Goal: Transaction & Acquisition: Purchase product/service

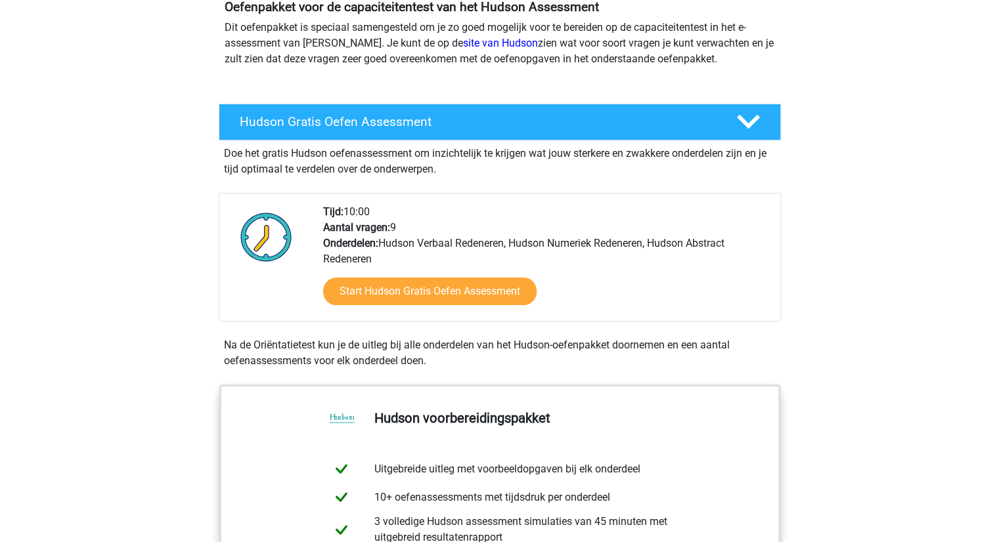
scroll to position [141, 0]
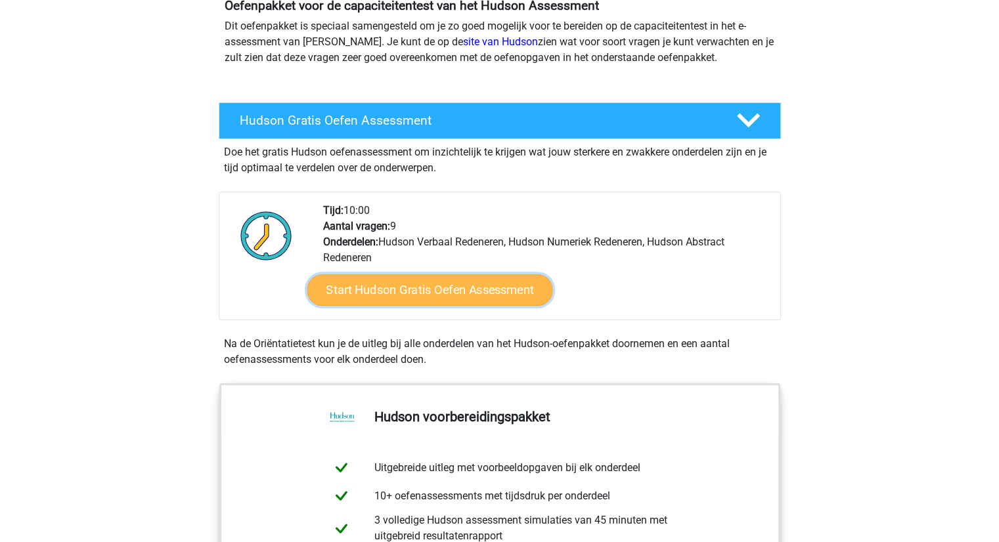
click at [390, 286] on link "Start Hudson Gratis Oefen Assessment" at bounding box center [430, 290] width 246 height 32
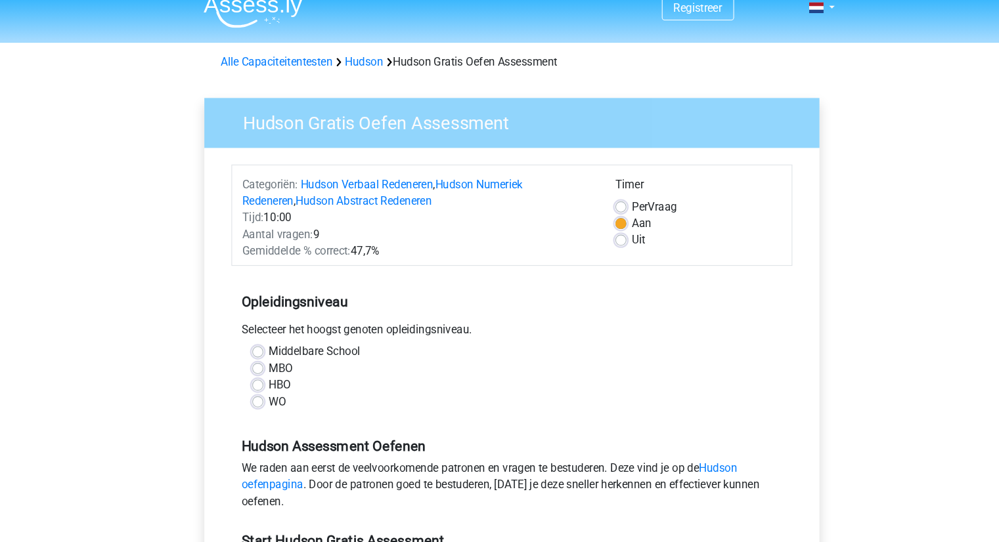
scroll to position [134, 0]
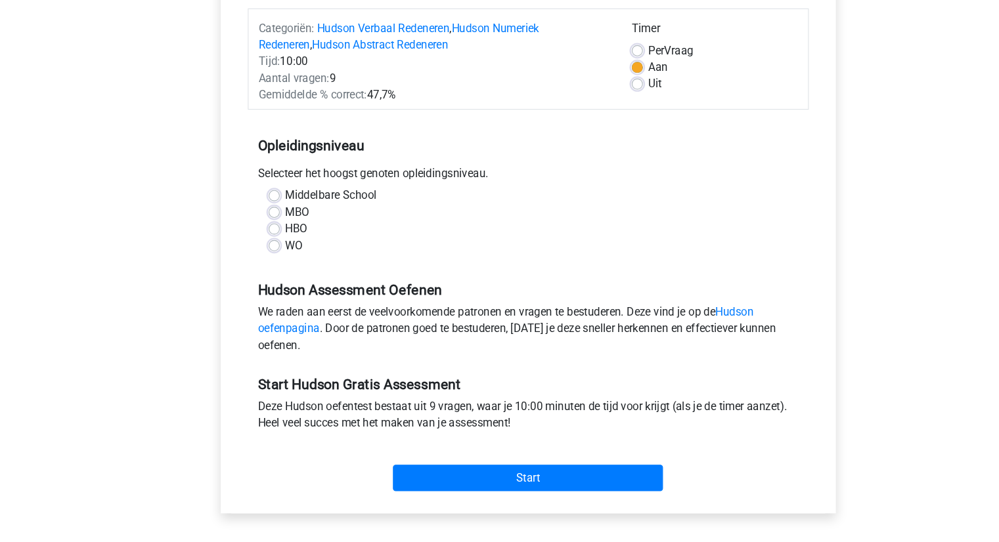
click at [270, 265] on label "WO" at bounding box center [278, 261] width 16 height 16
click at [257, 265] on input "WO" at bounding box center [259, 259] width 11 height 13
radio input "true"
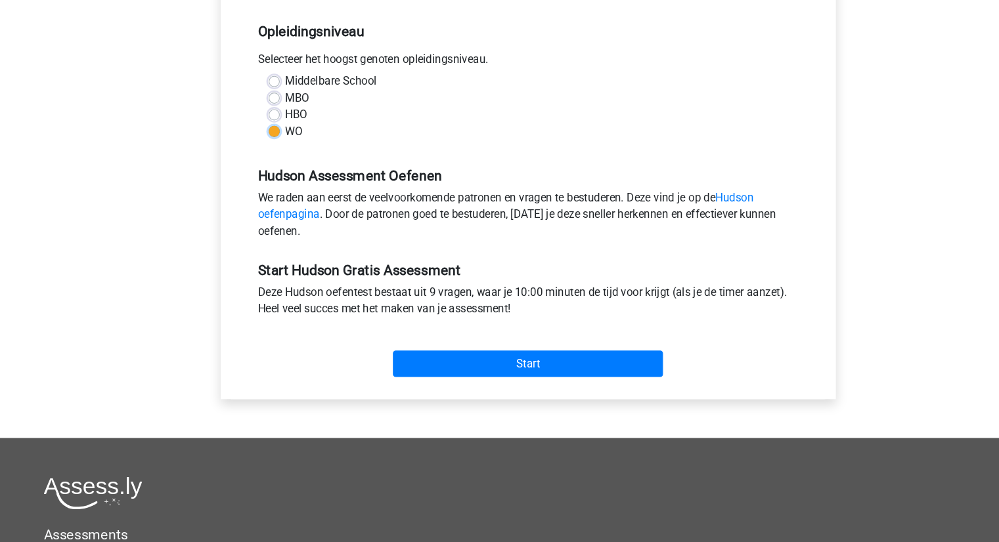
scroll to position [243, 0]
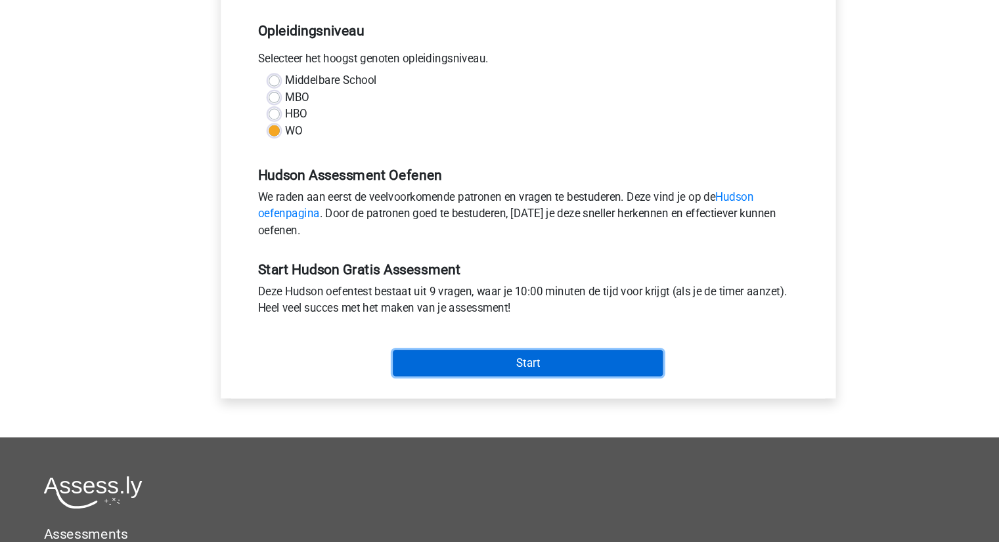
drag, startPoint x: 469, startPoint y: 377, endPoint x: 489, endPoint y: 276, distance: 102.4
click at [489, 276] on div "Start Hudson Gratis Assessment Deze Hudson oefentest bestaat uit 9 vragen, waar…" at bounding box center [499, 325] width 531 height 130
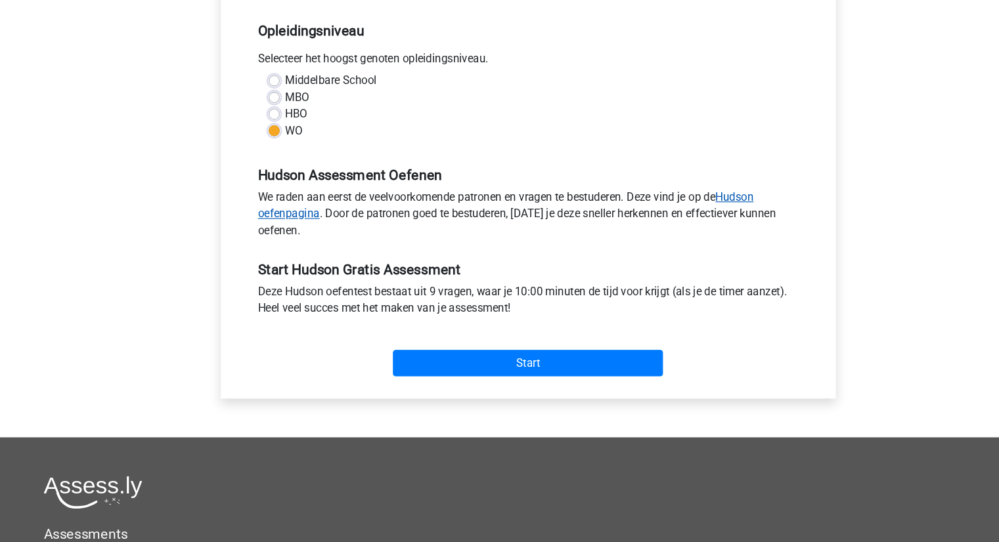
click at [707, 215] on link "Hudson oefenpagina" at bounding box center [478, 223] width 469 height 28
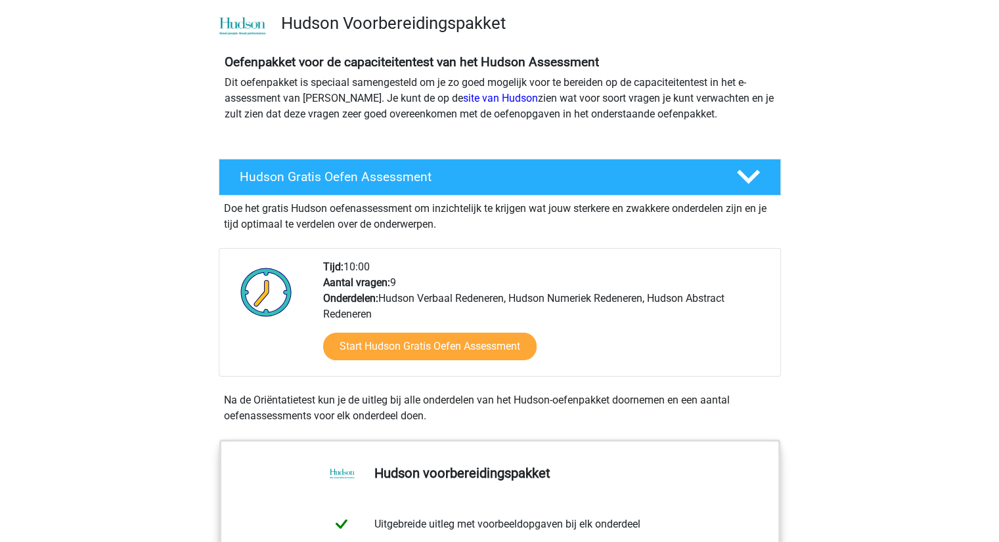
scroll to position [81, 0]
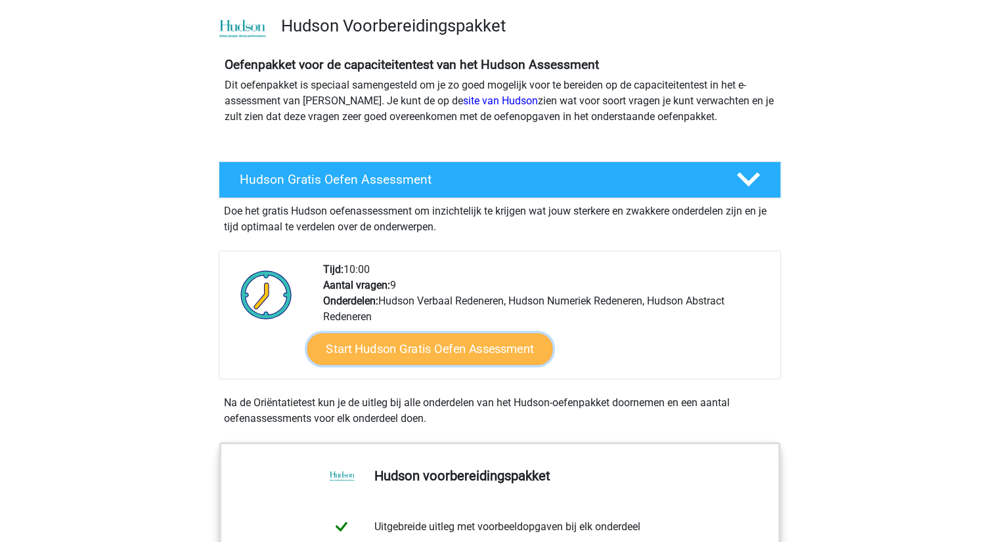
click at [457, 339] on link "Start Hudson Gratis Oefen Assessment" at bounding box center [430, 350] width 246 height 32
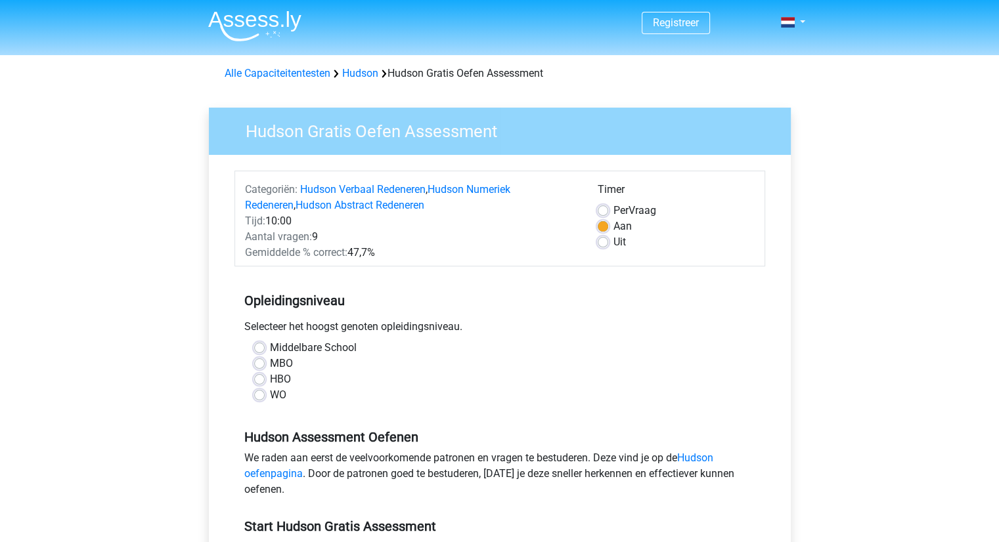
click at [336, 344] on label "Middelbare School" at bounding box center [313, 348] width 87 height 16
click at [265, 344] on input "Middelbare School" at bounding box center [259, 346] width 11 height 13
radio input "true"
click at [270, 386] on label "HBO" at bounding box center [280, 380] width 21 height 16
click at [265, 385] on input "HBO" at bounding box center [259, 378] width 11 height 13
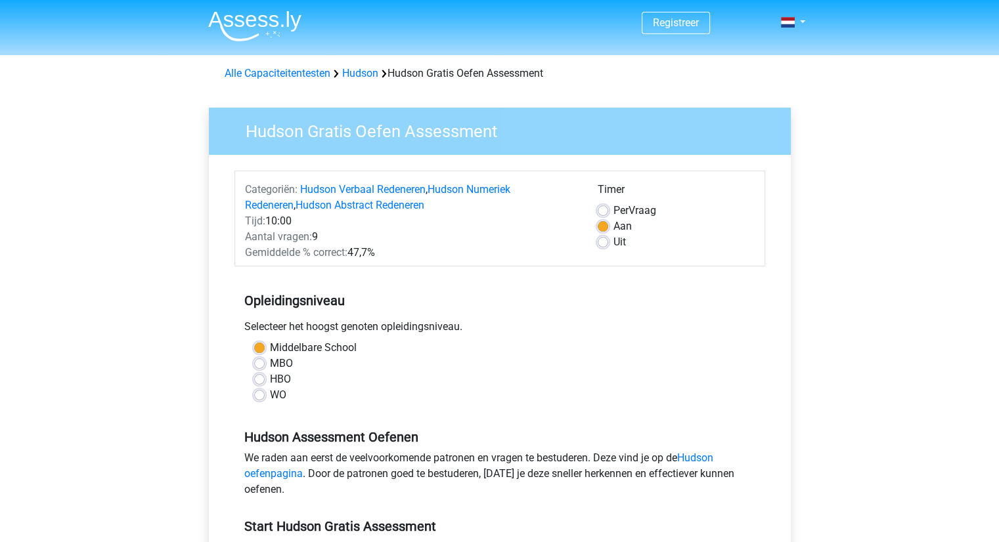
radio input "true"
click at [272, 397] on label "WO" at bounding box center [278, 395] width 16 height 16
click at [265, 397] on input "WO" at bounding box center [259, 393] width 11 height 13
radio input "true"
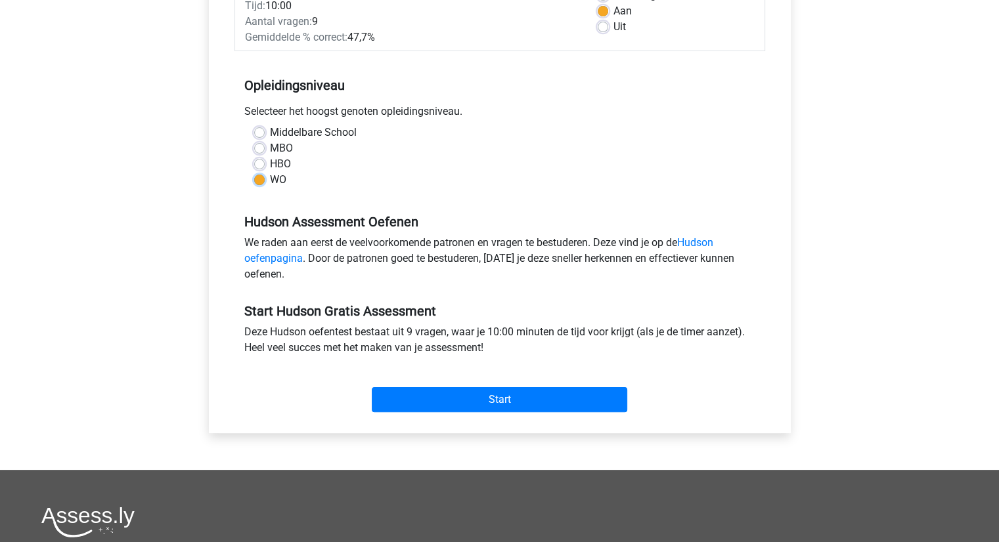
scroll to position [215, 0]
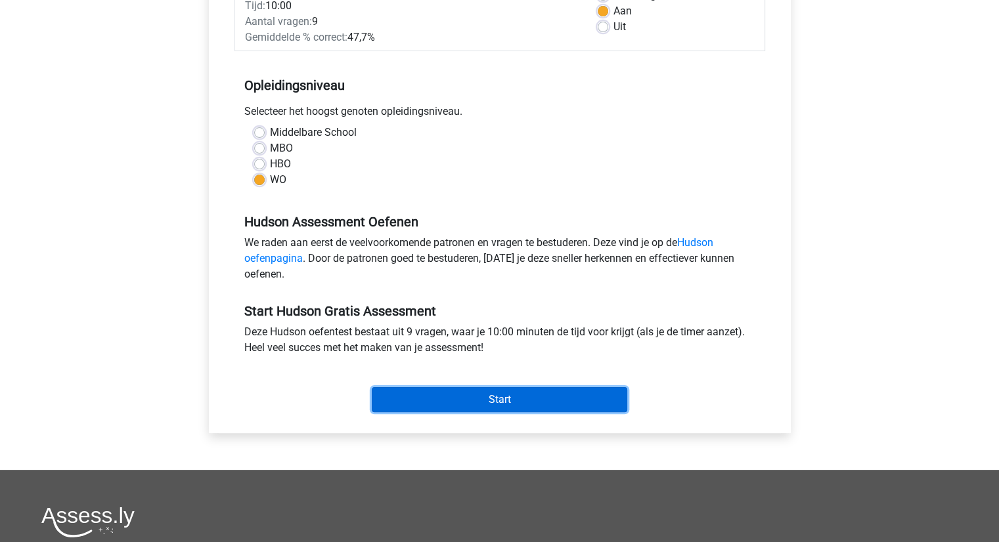
click at [485, 399] on input "Start" at bounding box center [499, 399] width 255 height 25
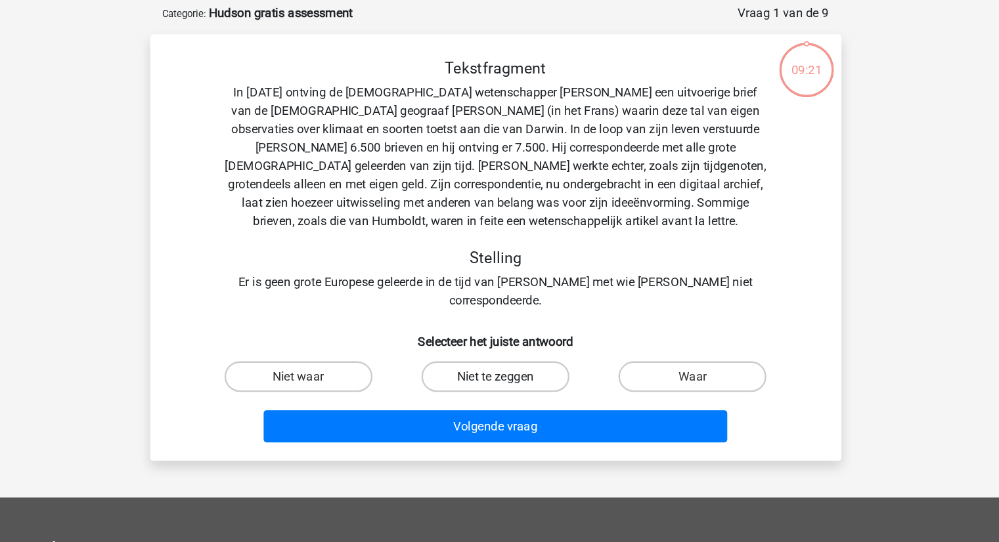
click at [483, 378] on label "Niet te zeggen" at bounding box center [499, 385] width 127 height 26
click at [499, 385] on input "Niet te zeggen" at bounding box center [503, 389] width 9 height 9
radio input "true"
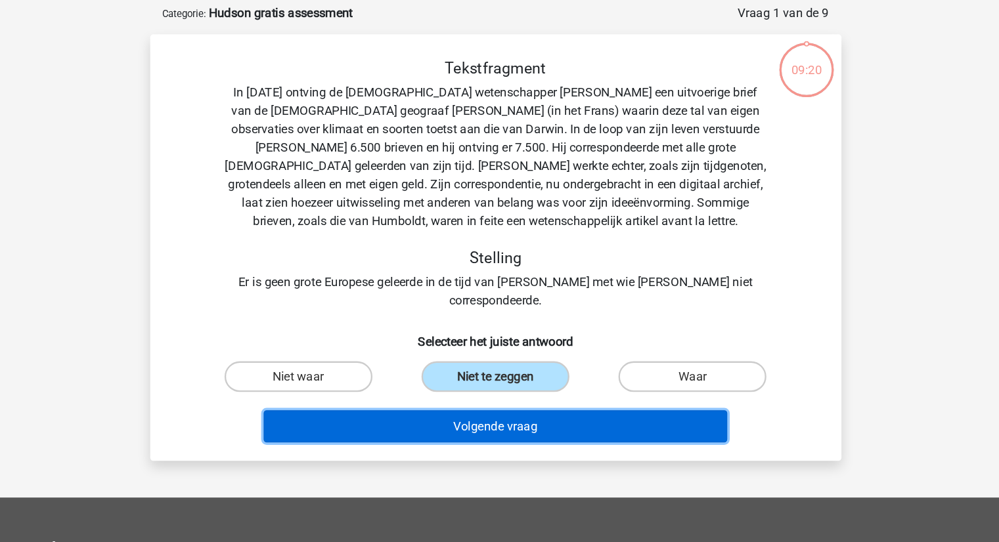
click at [518, 414] on button "Volgende vraag" at bounding box center [499, 428] width 397 height 28
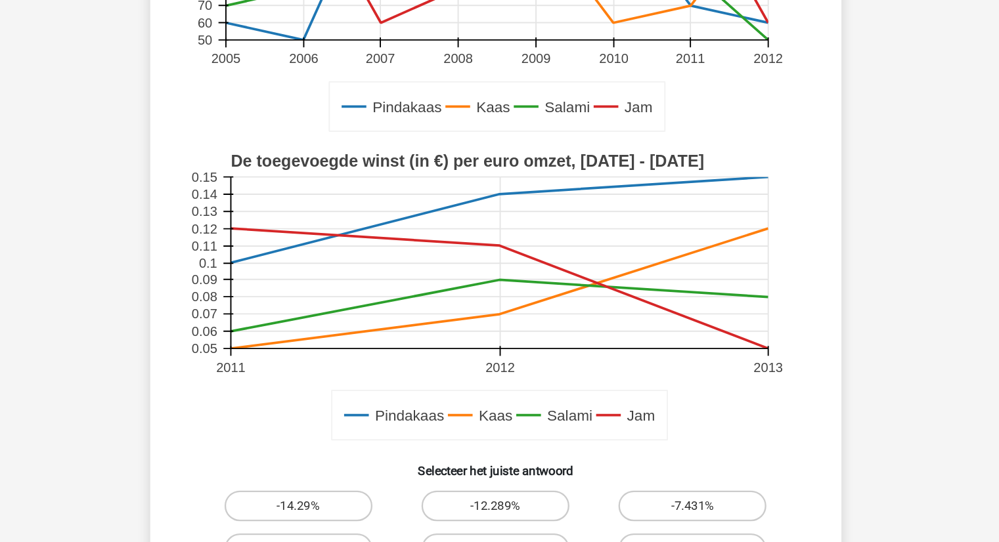
scroll to position [293, 0]
click at [321, 437] on label "-14.29%" at bounding box center [330, 435] width 127 height 26
click at [330, 437] on input "-14.29%" at bounding box center [334, 439] width 9 height 9
radio input "true"
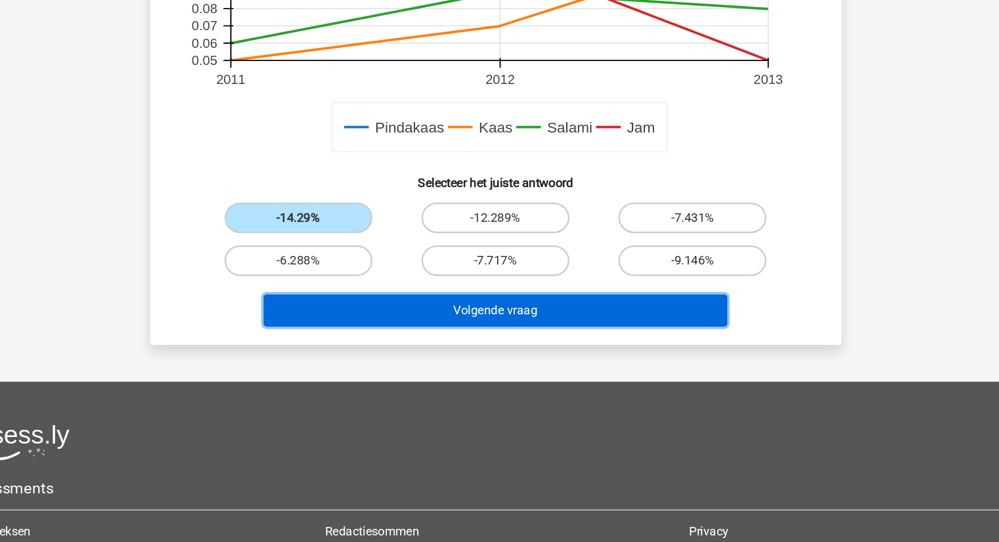
click at [492, 346] on button "Volgende vraag" at bounding box center [499, 344] width 397 height 28
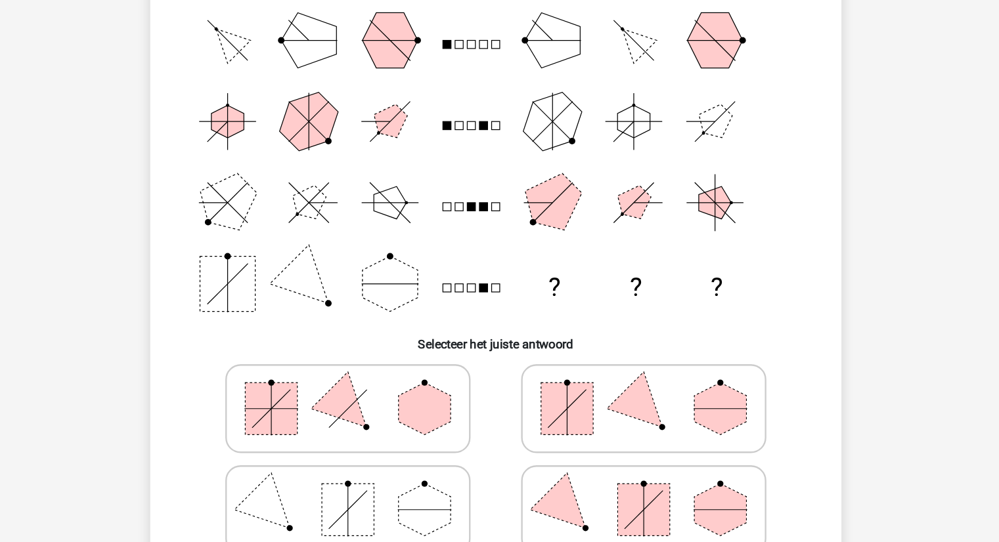
scroll to position [146, 0]
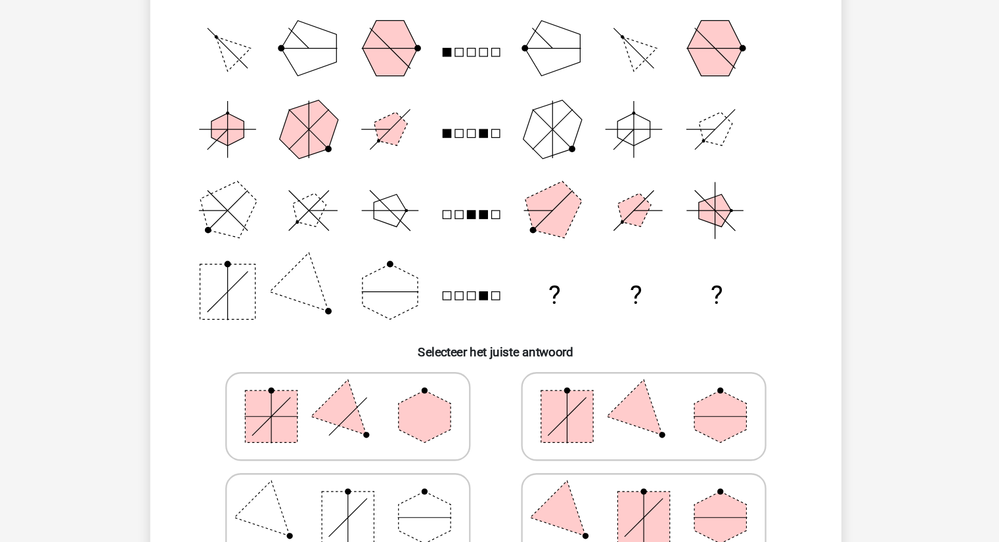
click at [402, 351] on icon at bounding box center [372, 357] width 197 height 66
click at [381, 341] on input "radio" at bounding box center [377, 336] width 9 height 9
radio input "true"
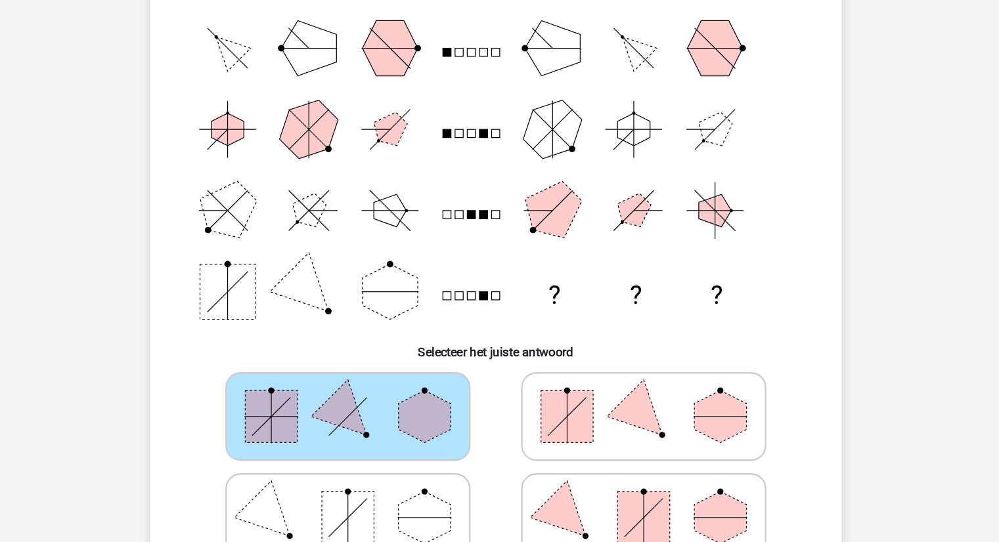
click at [402, 351] on icon at bounding box center [372, 357] width 197 height 66
click at [381, 341] on input "radio" at bounding box center [377, 336] width 9 height 9
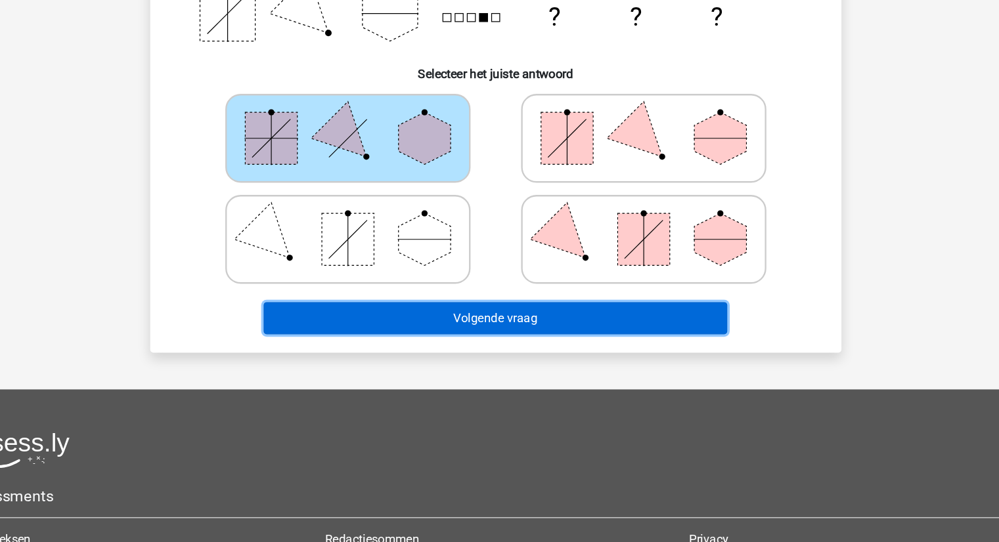
click at [530, 346] on button "Volgende vraag" at bounding box center [499, 350] width 397 height 28
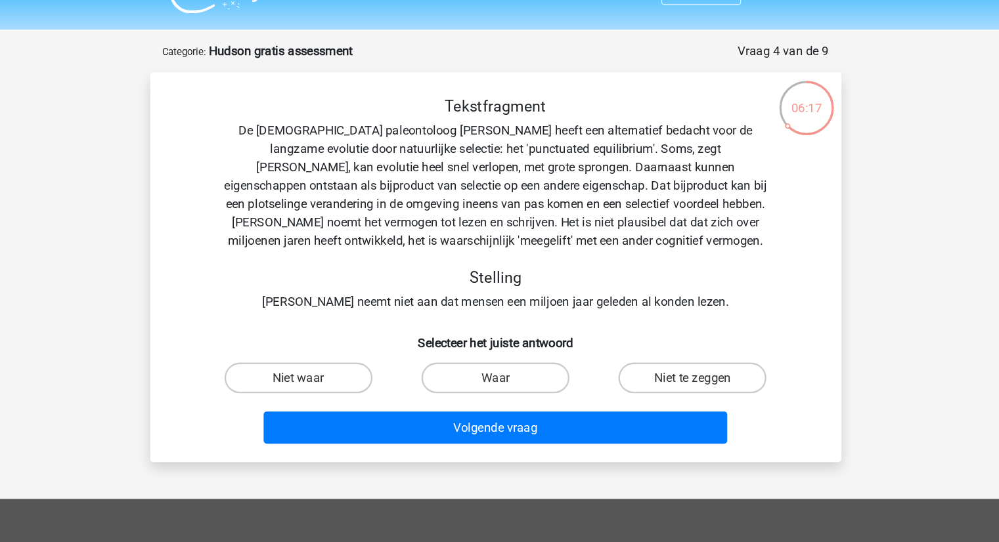
scroll to position [15, 0]
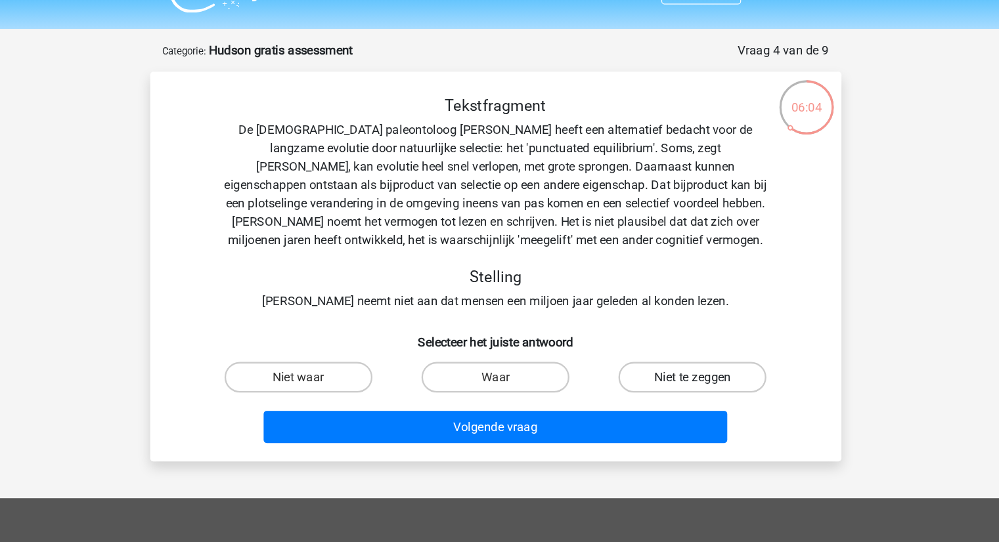
click at [660, 332] on label "Niet te zeggen" at bounding box center [668, 339] width 127 height 26
click at [668, 339] on input "Niet te zeggen" at bounding box center [672, 343] width 9 height 9
radio input "true"
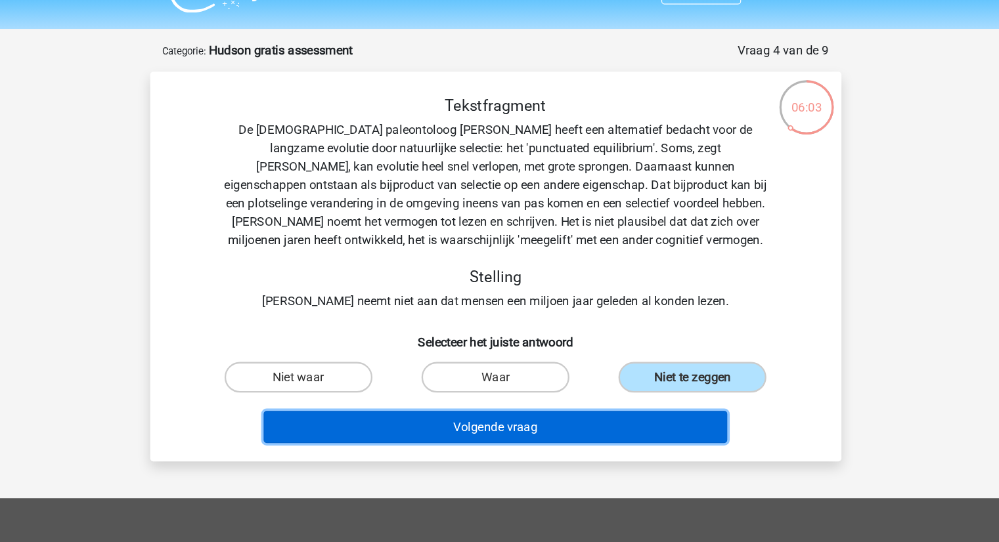
click at [596, 383] on button "Volgende vraag" at bounding box center [499, 382] width 397 height 28
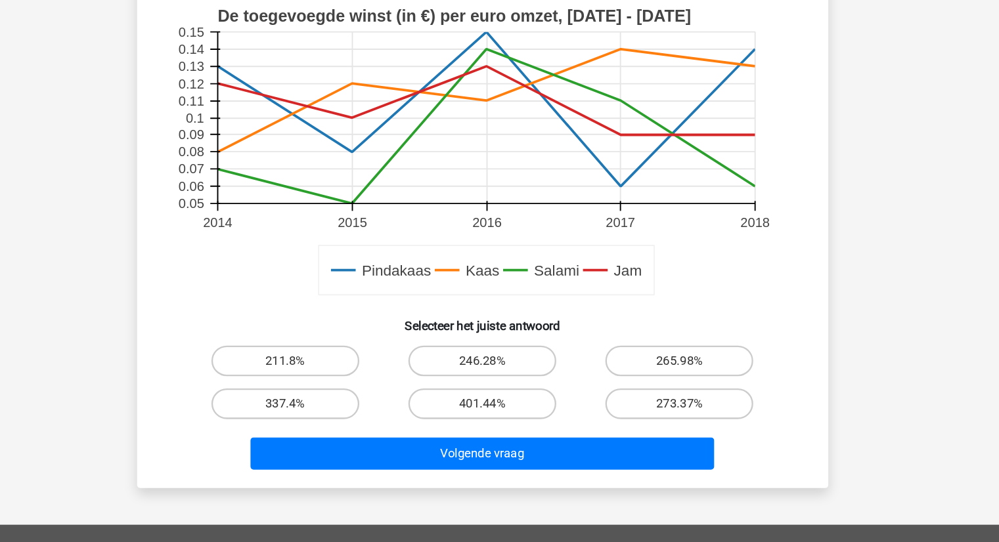
scroll to position [421, 0]
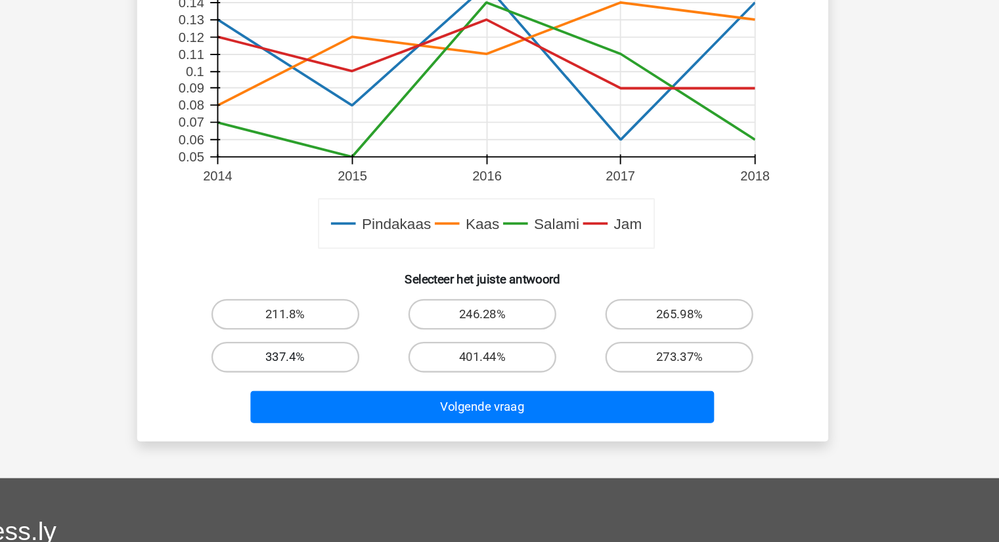
click at [354, 381] on label "337.4%" at bounding box center [330, 383] width 127 height 26
click at [339, 383] on input "337.4%" at bounding box center [334, 387] width 9 height 9
radio input "true"
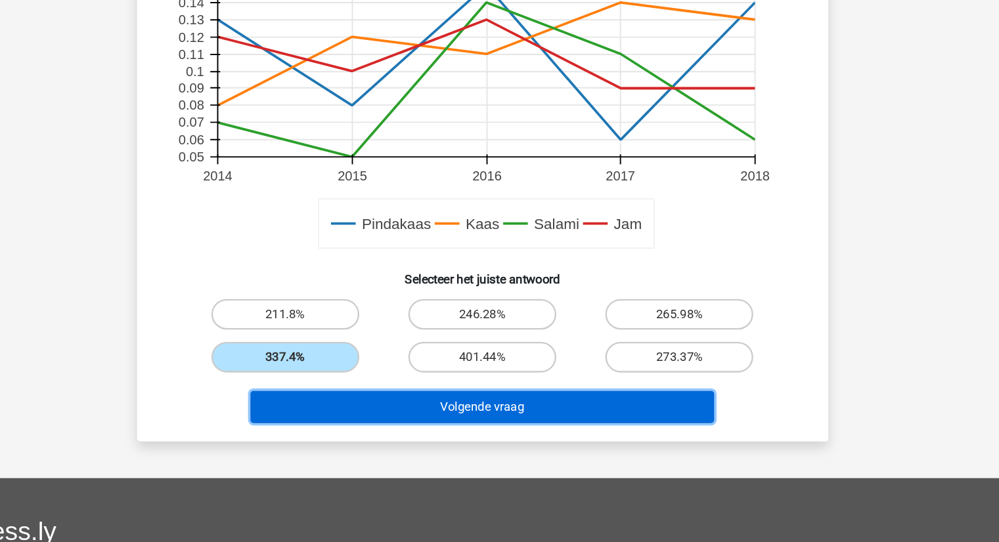
click at [429, 416] on button "Volgende vraag" at bounding box center [499, 426] width 397 height 28
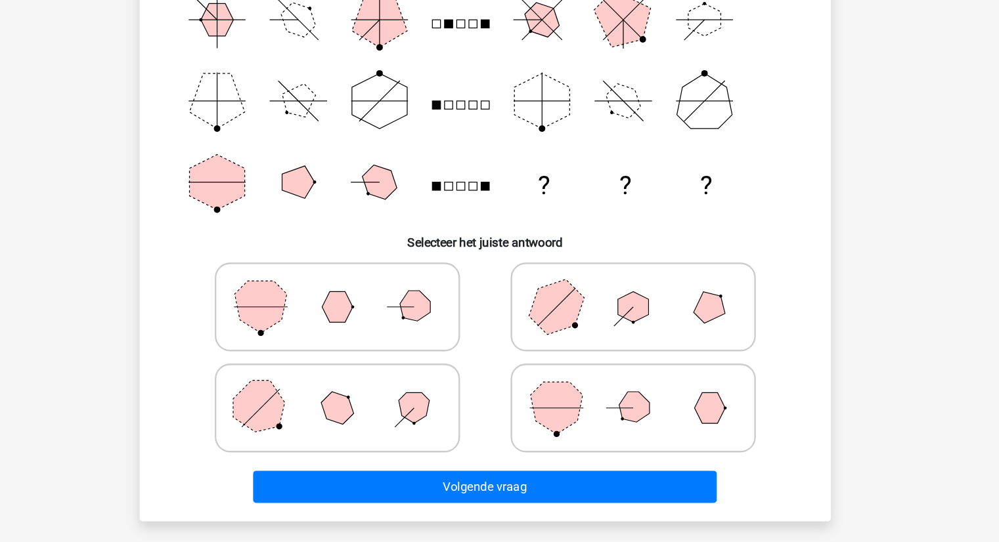
scroll to position [179, 0]
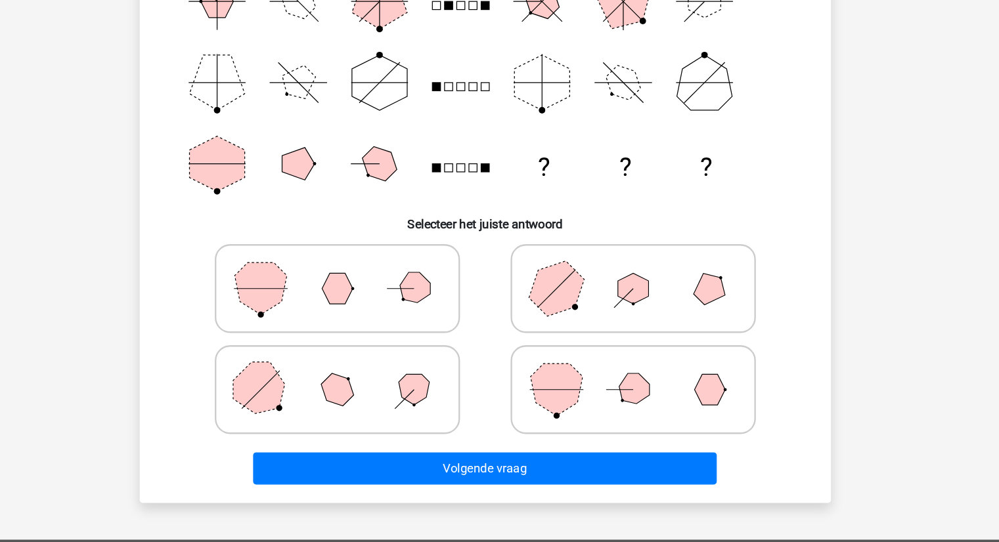
click at [600, 403] on icon at bounding box center [626, 411] width 197 height 66
click at [626, 395] on input "radio" at bounding box center [630, 390] width 9 height 9
radio input "true"
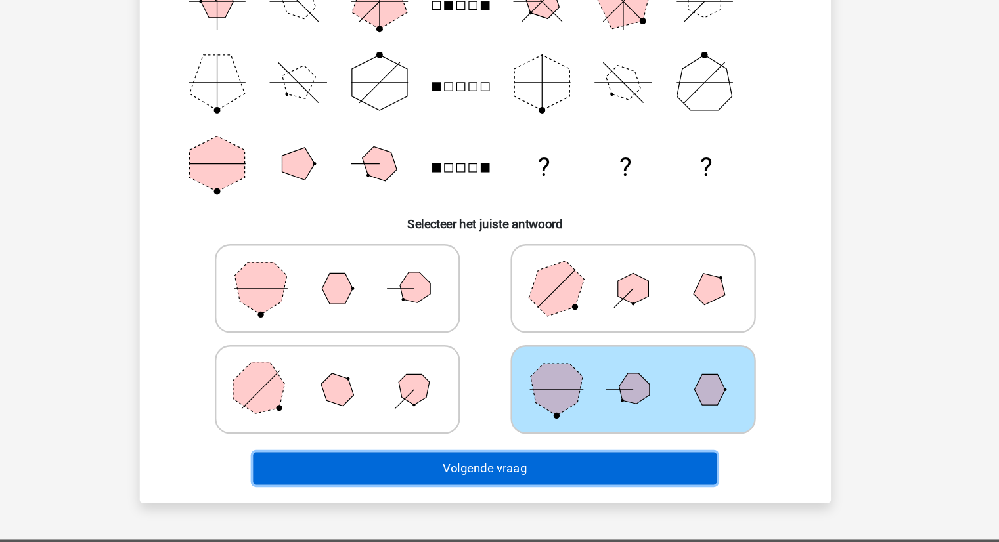
click at [515, 482] on button "Volgende vraag" at bounding box center [499, 479] width 397 height 28
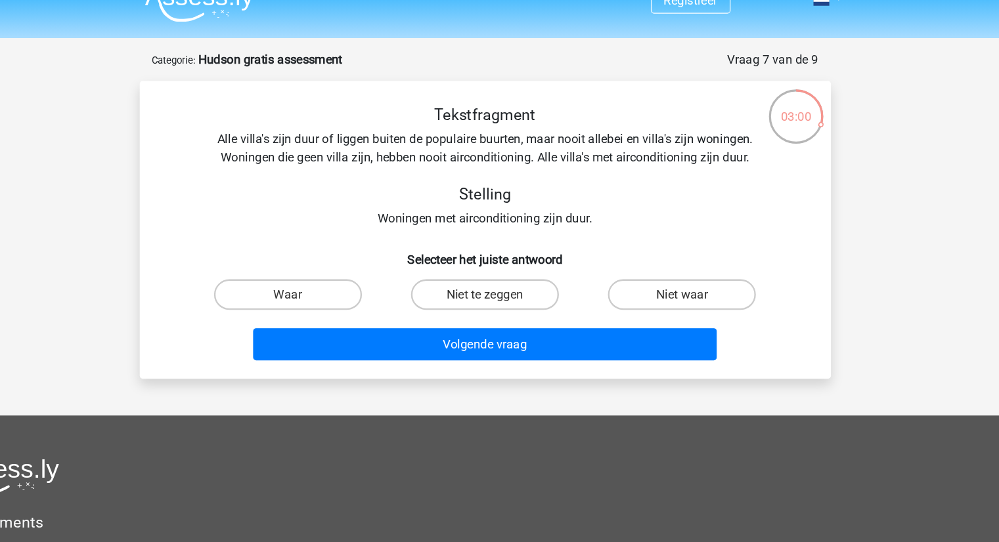
scroll to position [21, 0]
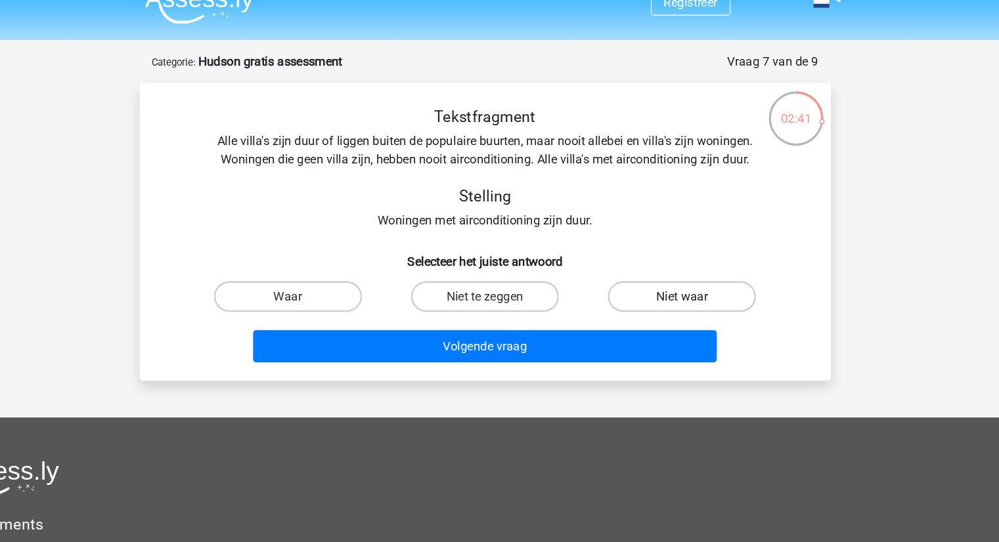
click at [712, 260] on label "Niet waar" at bounding box center [668, 254] width 127 height 26
click at [677, 260] on input "Niet waar" at bounding box center [672, 258] width 9 height 9
radio input "true"
click at [488, 249] on label "Niet te zeggen" at bounding box center [499, 254] width 127 height 26
click at [499, 254] on input "Niet te zeggen" at bounding box center [503, 258] width 9 height 9
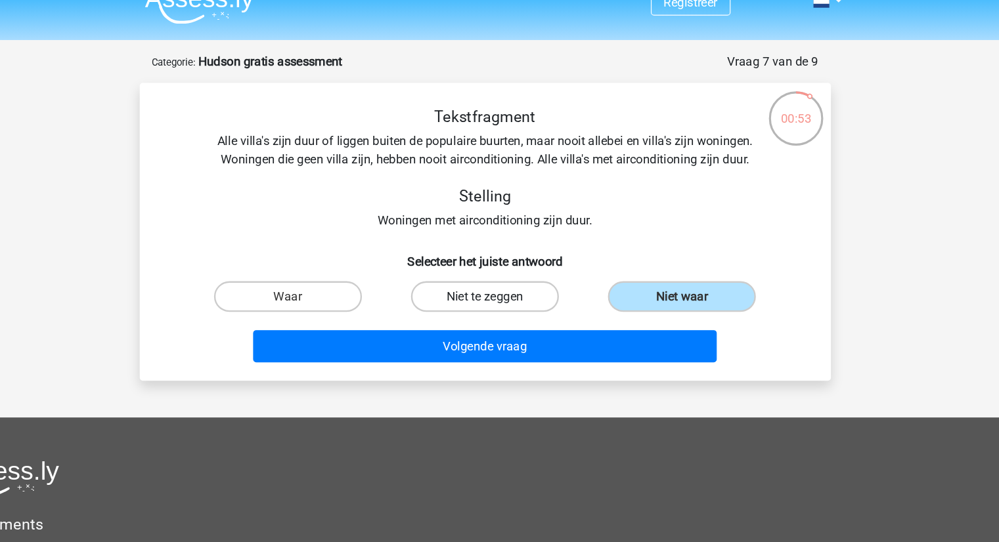
radio input "true"
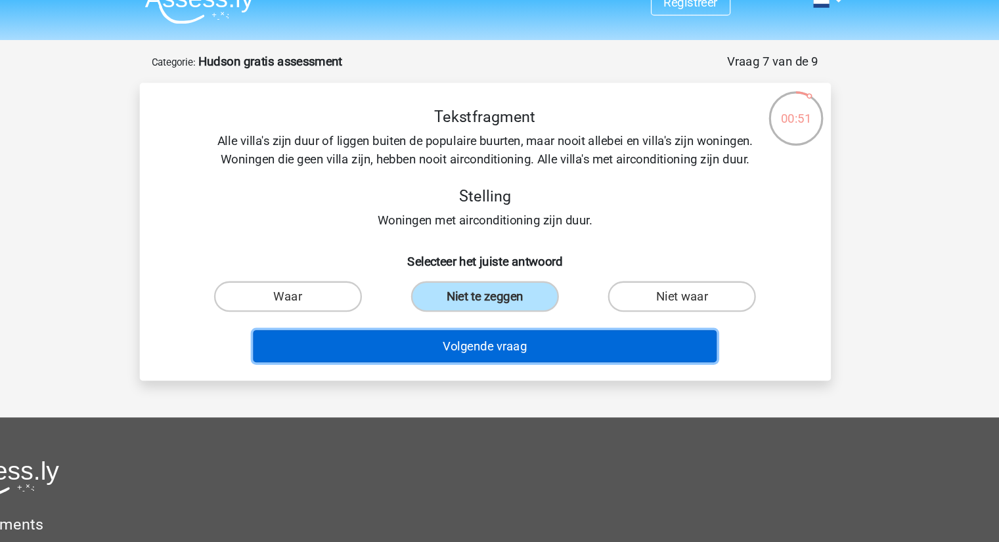
click at [525, 299] on button "Volgende vraag" at bounding box center [499, 297] width 397 height 28
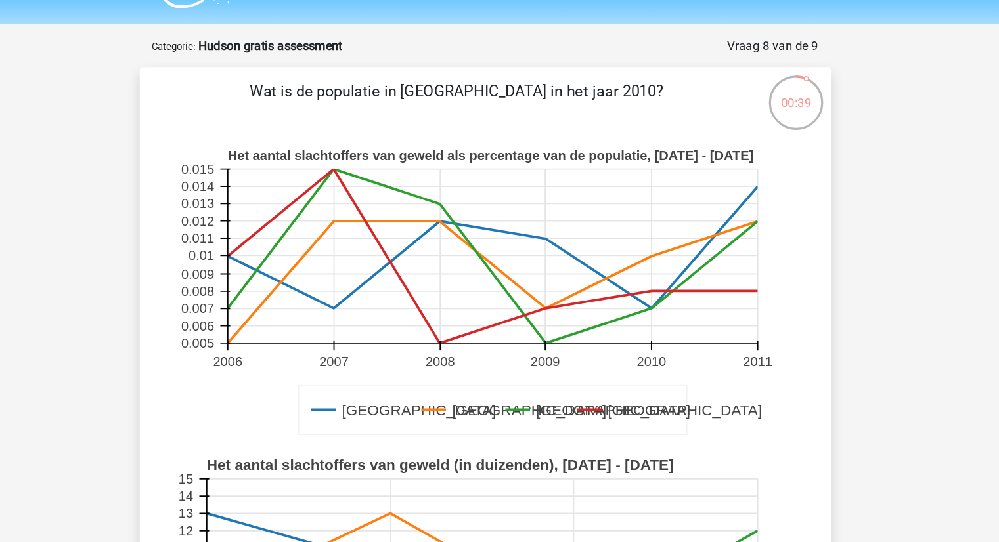
scroll to position [33, 0]
drag, startPoint x: 642, startPoint y: 265, endPoint x: 639, endPoint y: 215, distance: 50.6
click at [639, 215] on rect at bounding box center [505, 219] width 454 height 149
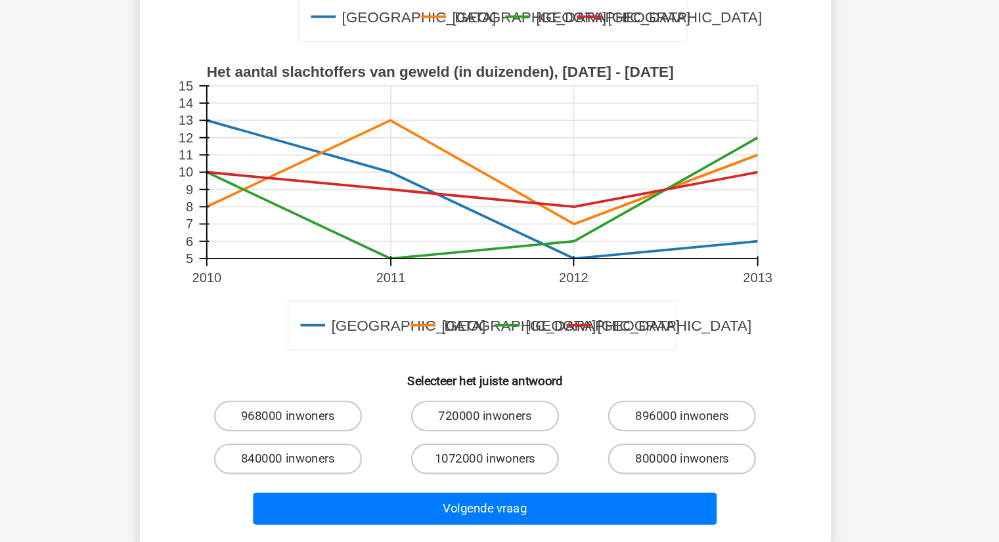
scroll to position [295, 0]
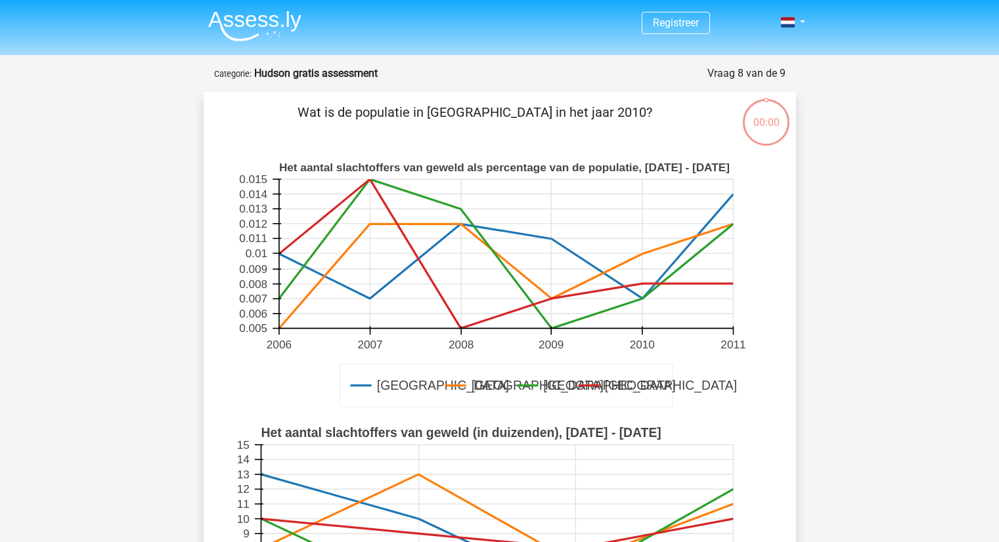
scroll to position [371, 0]
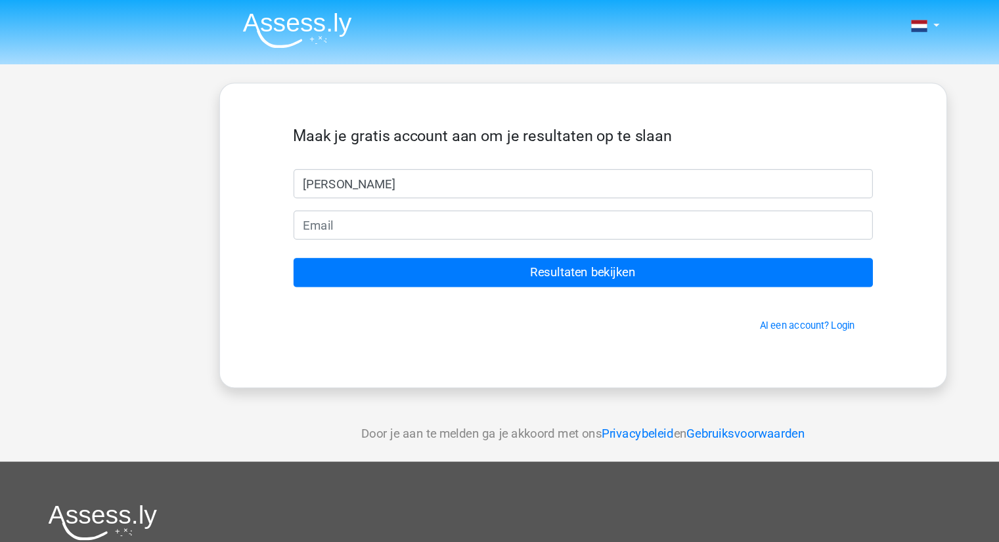
type input "Louis"
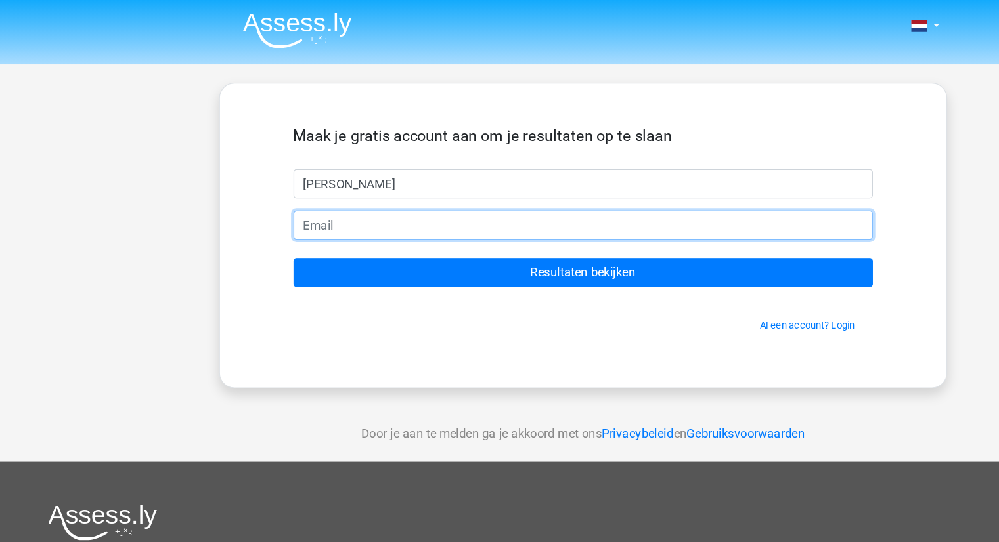
type input "o"
type input "Louisdevriendt3@gmail.com"
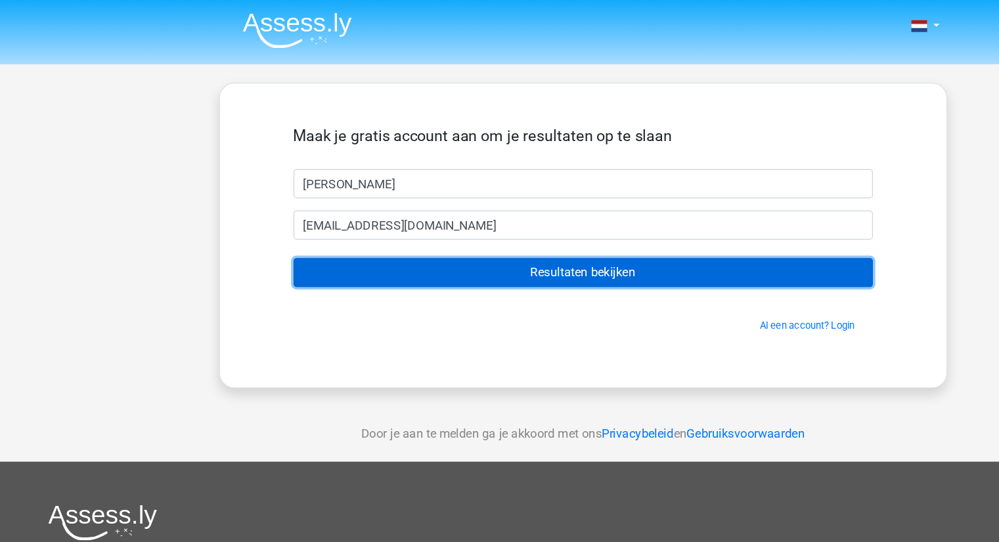
click at [443, 237] on input "Resultaten bekijken" at bounding box center [499, 233] width 496 height 25
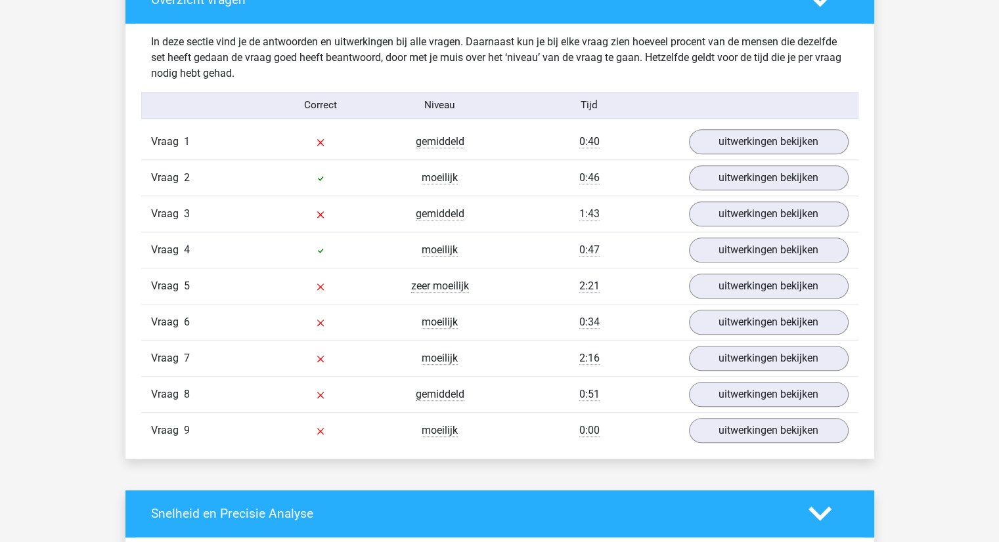
scroll to position [1326, 0]
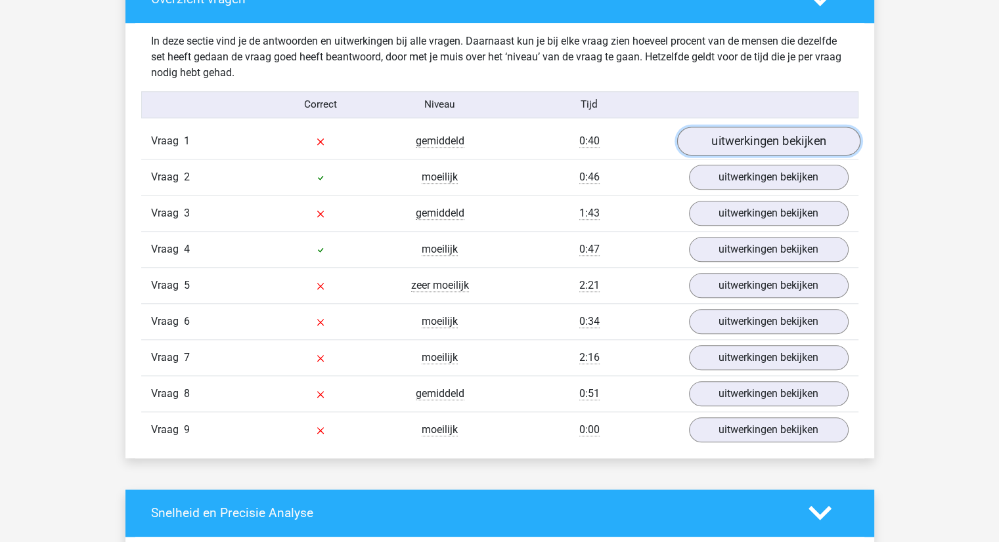
click at [745, 148] on link "uitwerkingen bekijken" at bounding box center [767, 141] width 183 height 29
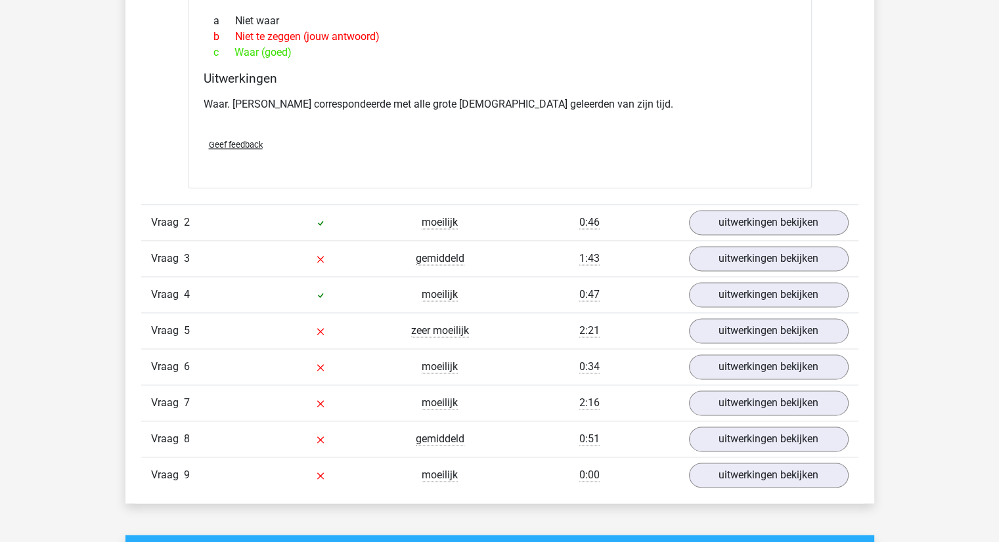
scroll to position [1683, 0]
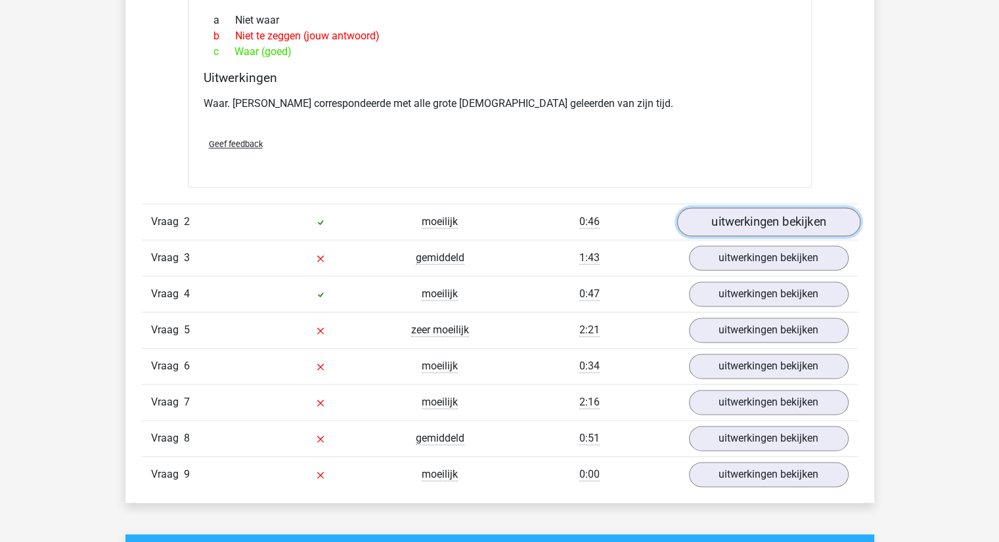
click at [733, 222] on link "uitwerkingen bekijken" at bounding box center [767, 221] width 183 height 29
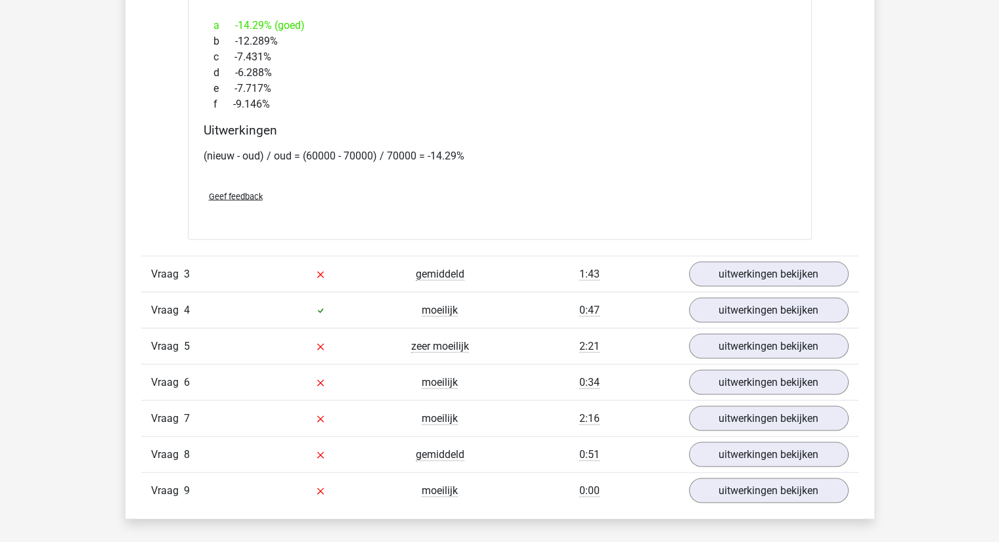
scroll to position [2547, 0]
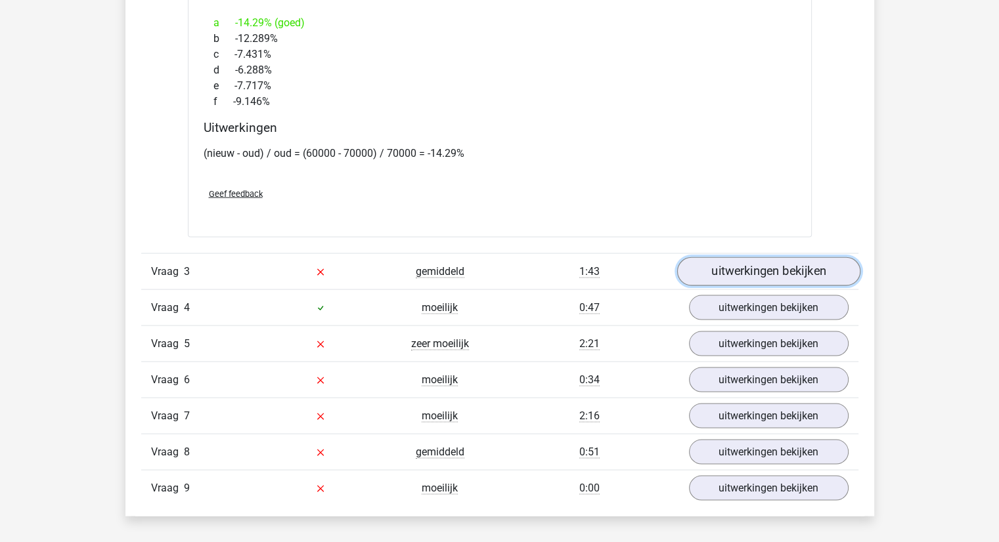
click at [733, 276] on link "uitwerkingen bekijken" at bounding box center [767, 272] width 183 height 29
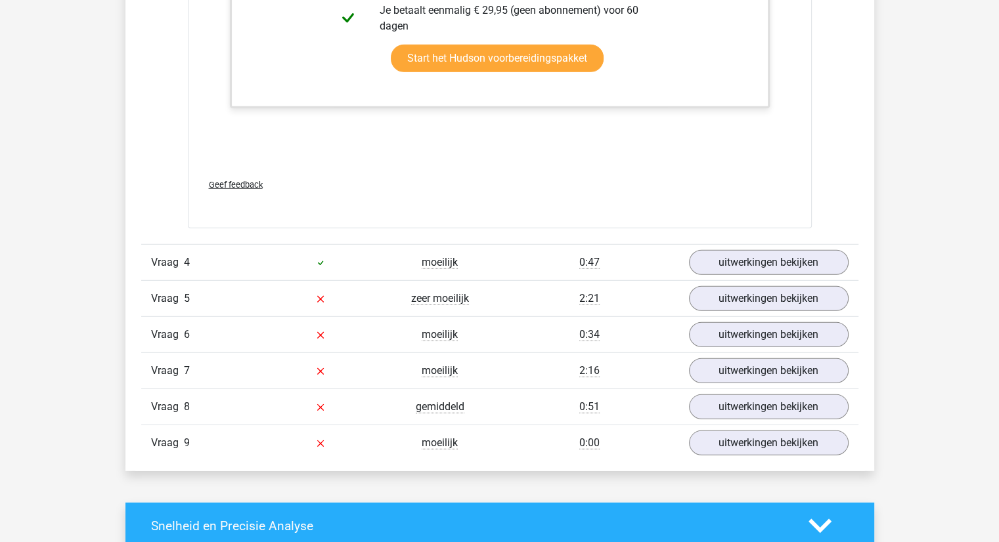
scroll to position [3671, 0]
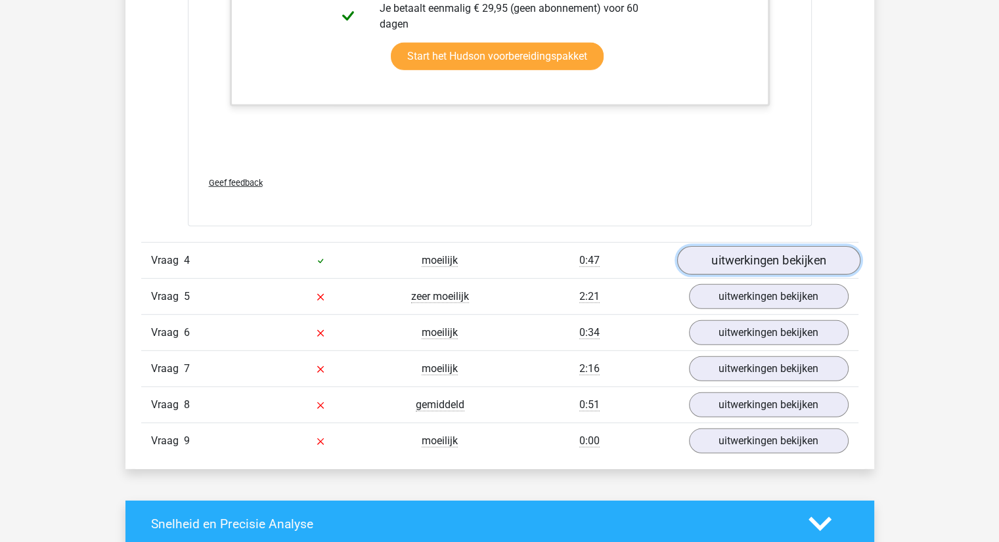
click at [738, 255] on link "uitwerkingen bekijken" at bounding box center [767, 260] width 183 height 29
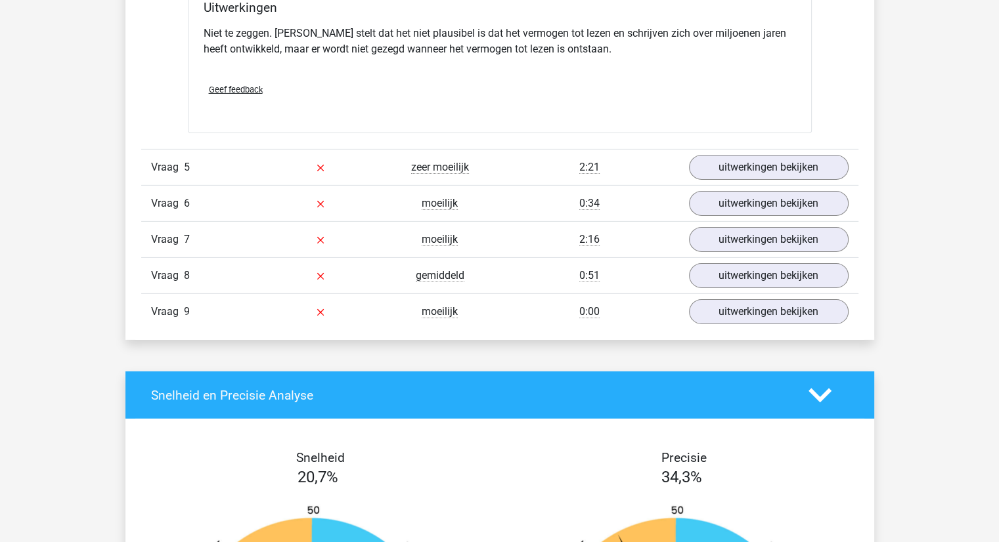
scroll to position [4217, 0]
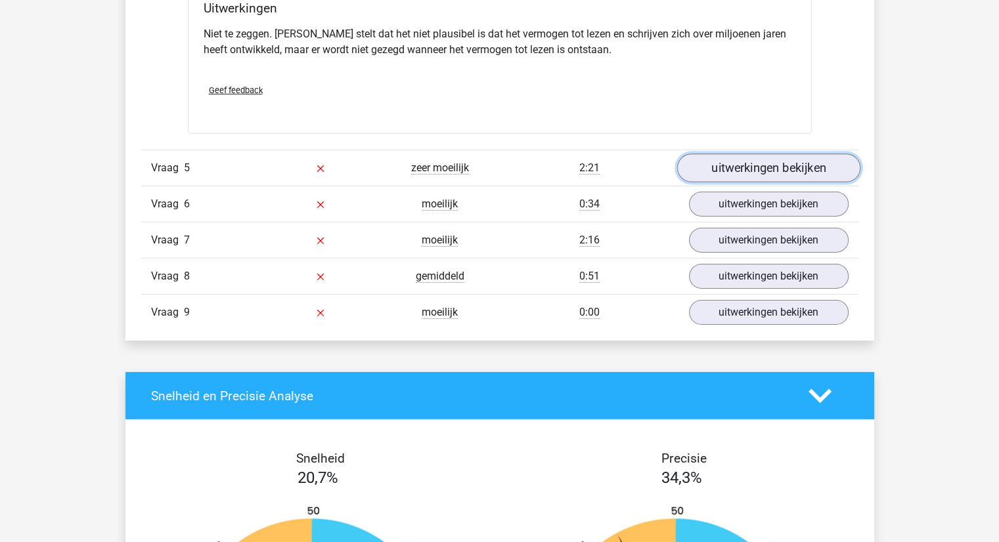
click at [743, 168] on link "uitwerkingen bekijken" at bounding box center [767, 168] width 183 height 29
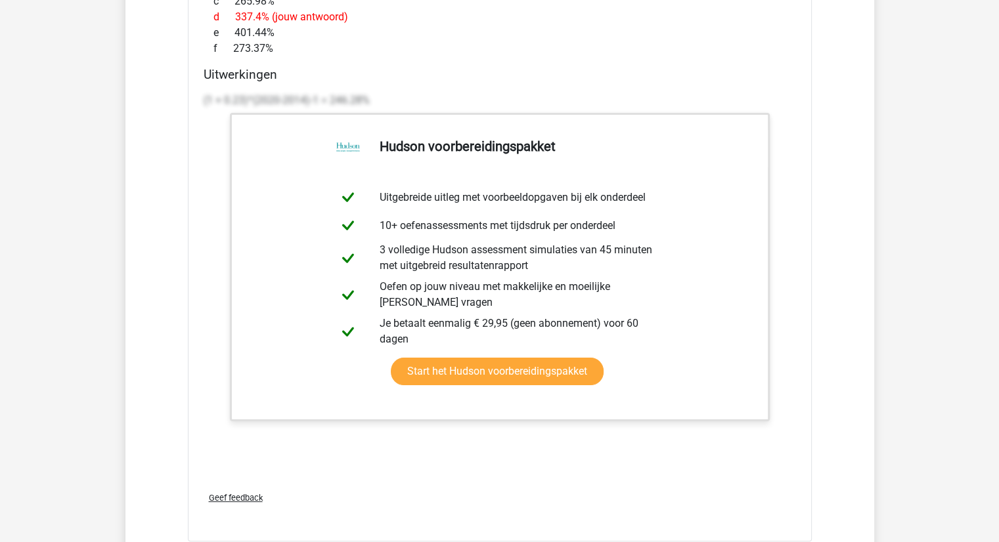
scroll to position [5113, 0]
click at [508, 370] on link "Start het Hudson voorbereidingspakket" at bounding box center [497, 371] width 213 height 28
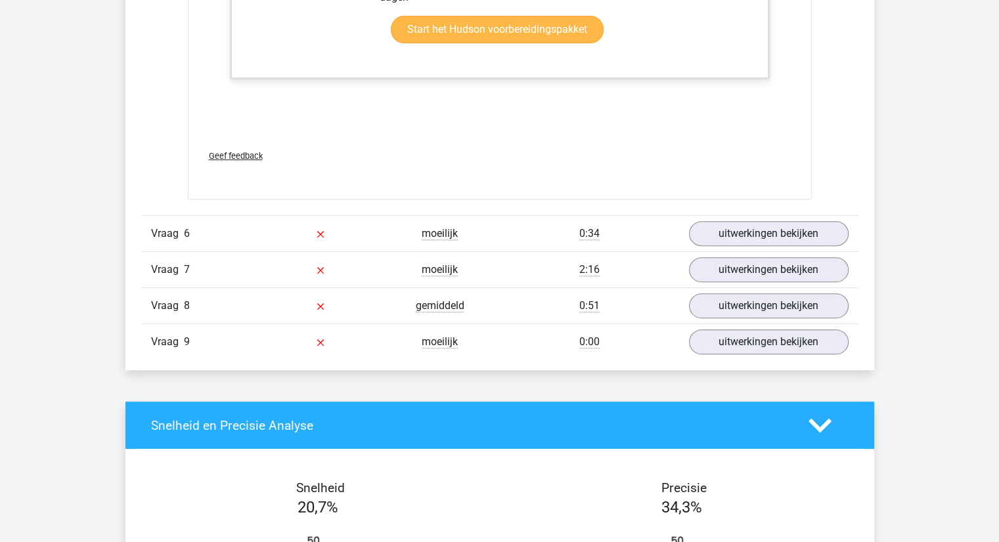
scroll to position [5524, 0]
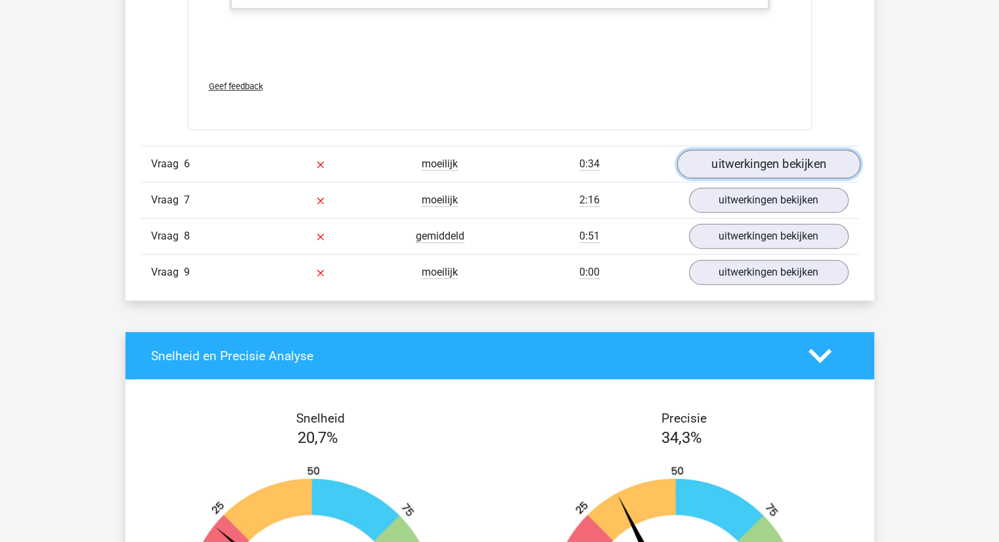
click at [773, 163] on link "uitwerkingen bekijken" at bounding box center [767, 164] width 183 height 29
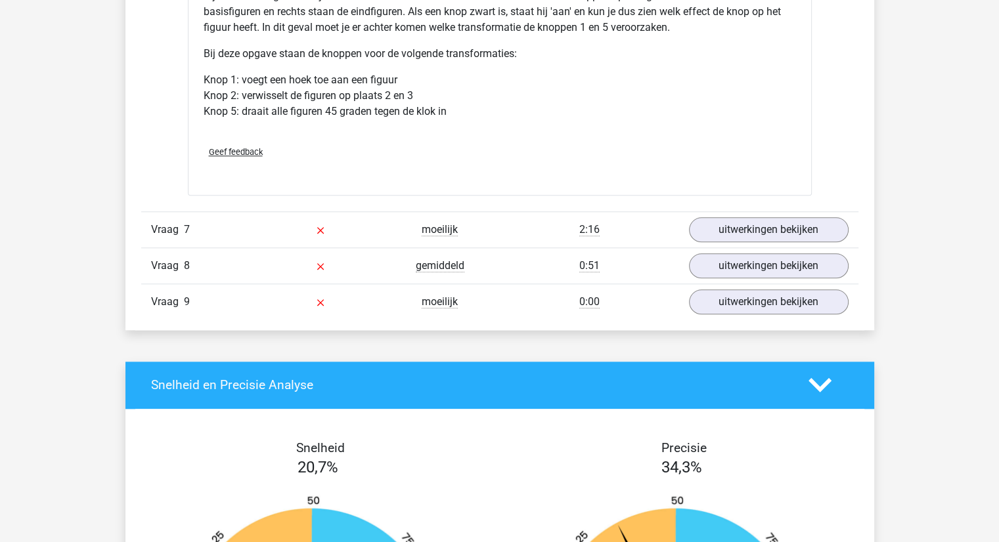
scroll to position [6332, 0]
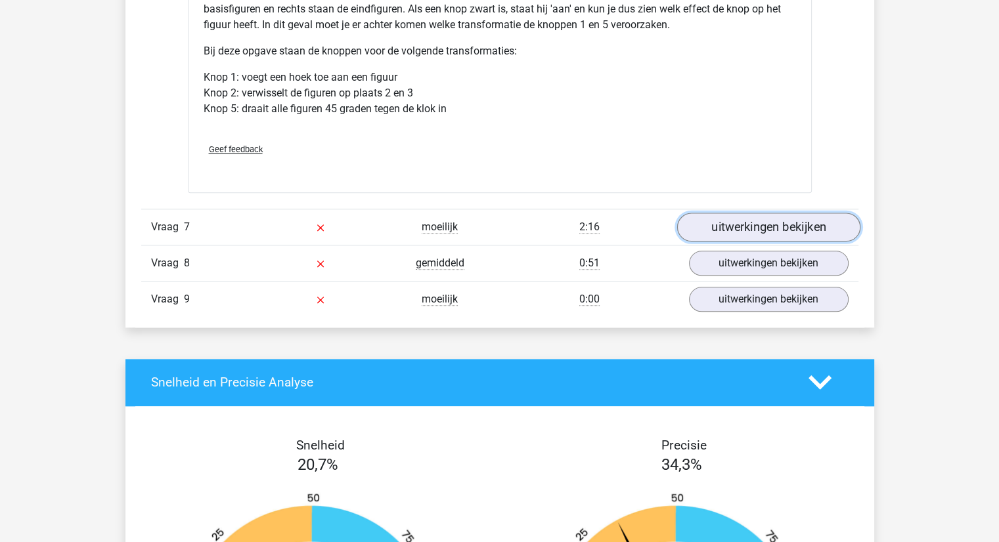
click at [763, 221] on link "uitwerkingen bekijken" at bounding box center [767, 227] width 183 height 29
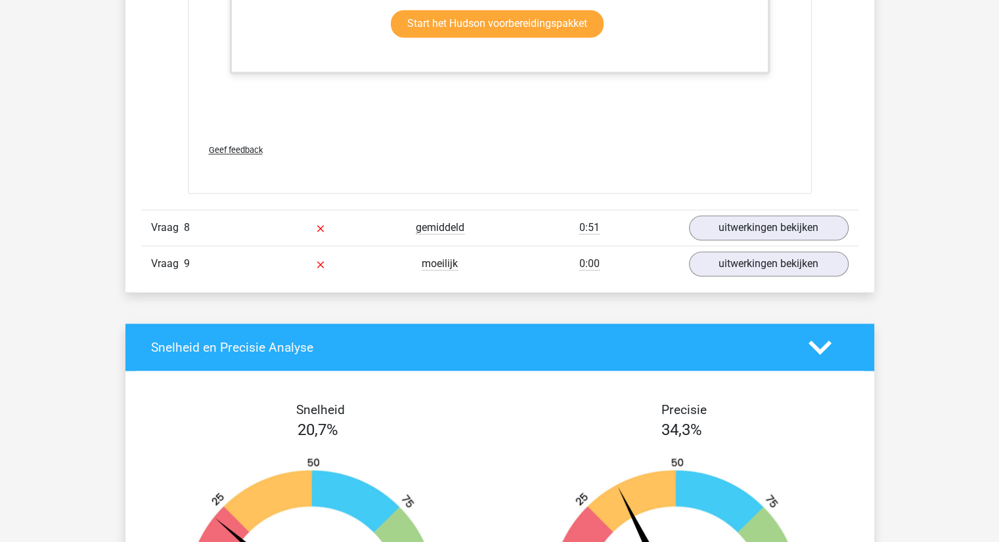
scroll to position [7064, 0]
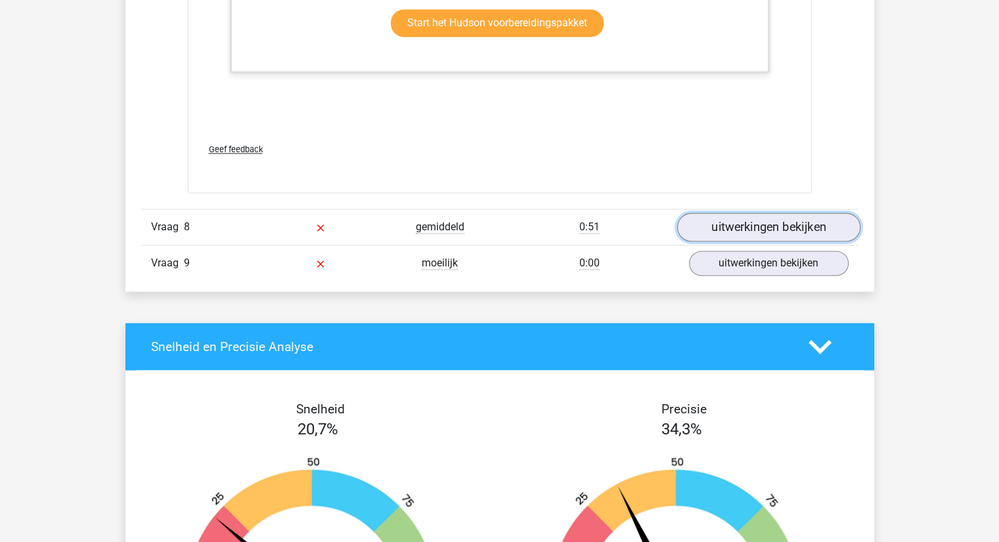
click at [783, 225] on link "uitwerkingen bekijken" at bounding box center [767, 227] width 183 height 29
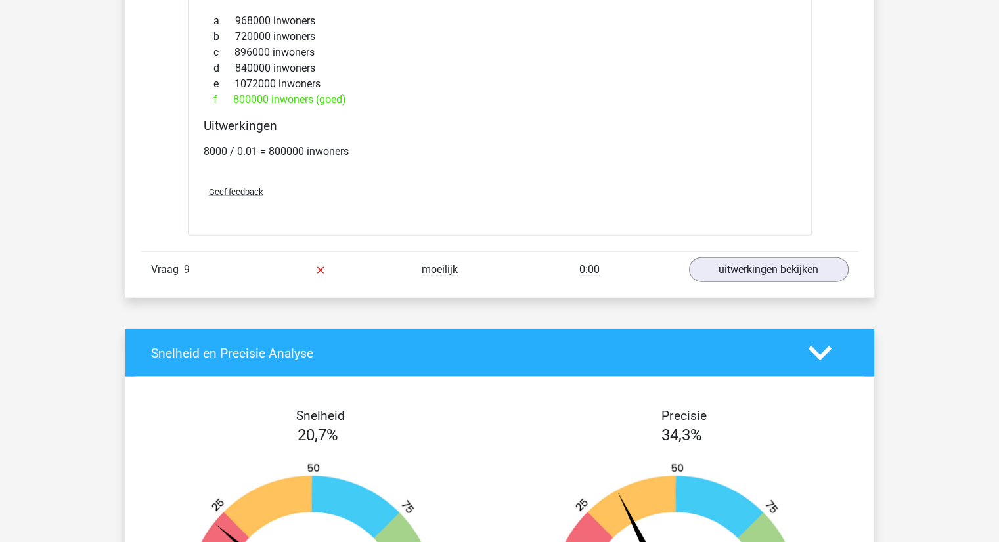
scroll to position [7893, 0]
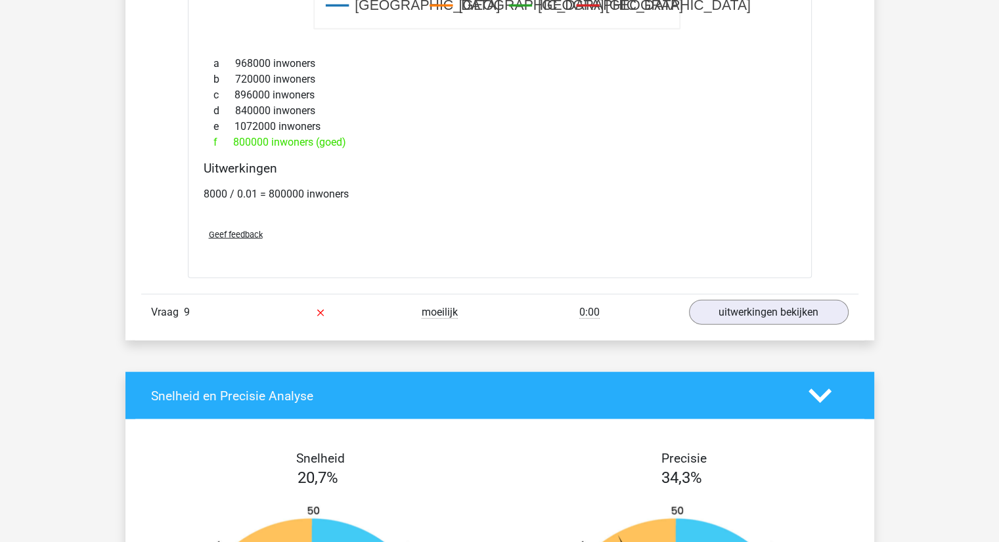
click at [747, 324] on div "Vraag 9 moeilijk 0:00 uitwerkingen bekijken" at bounding box center [499, 312] width 717 height 36
click at [727, 305] on link "uitwerkingen bekijken" at bounding box center [767, 312] width 183 height 29
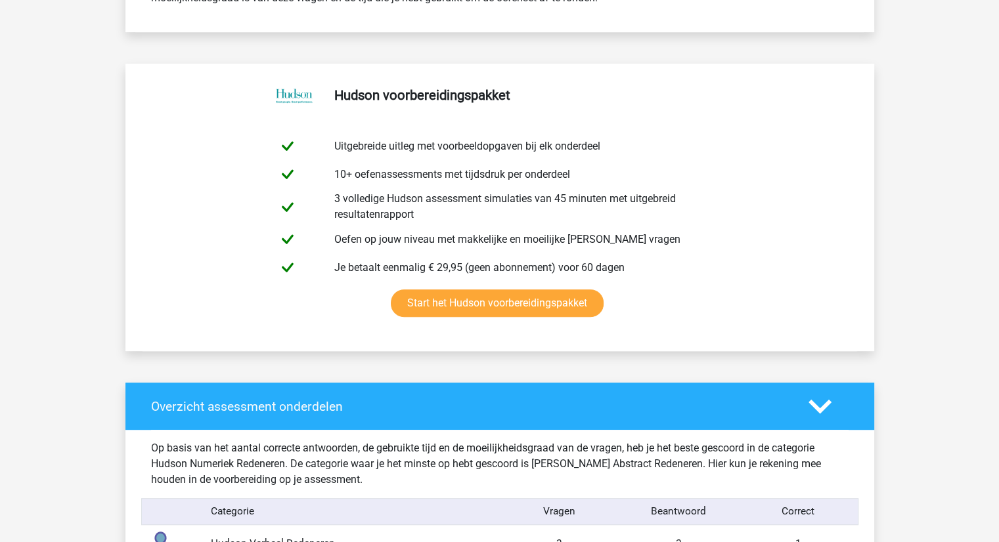
scroll to position [0, 0]
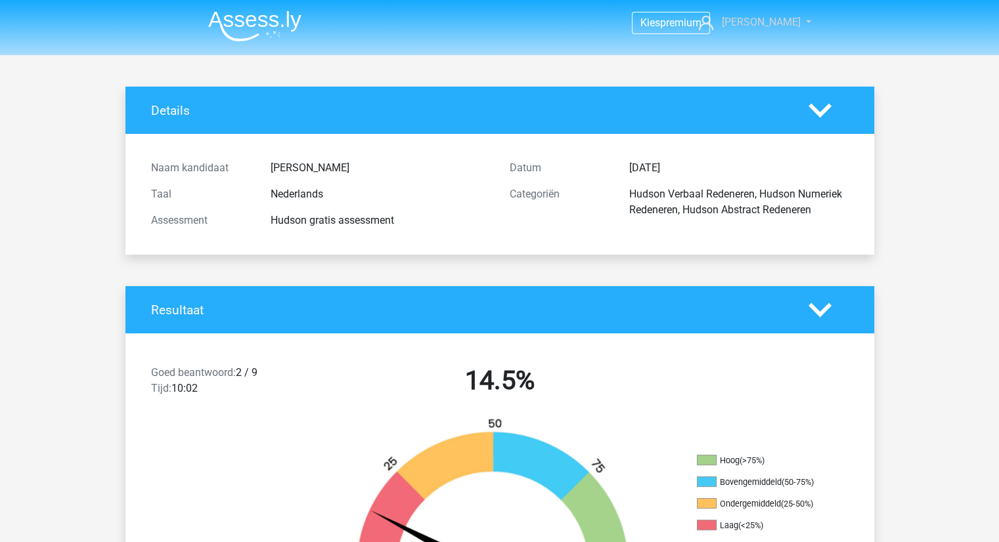
click at [789, 23] on link "[PERSON_NAME]" at bounding box center [747, 22] width 108 height 16
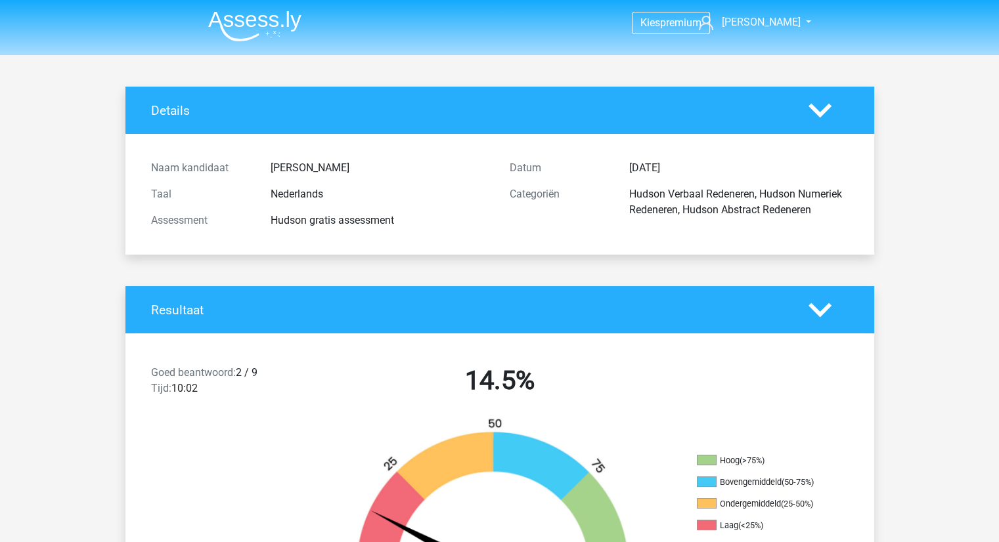
click at [772, 24] on span "[PERSON_NAME]" at bounding box center [760, 22] width 79 height 12
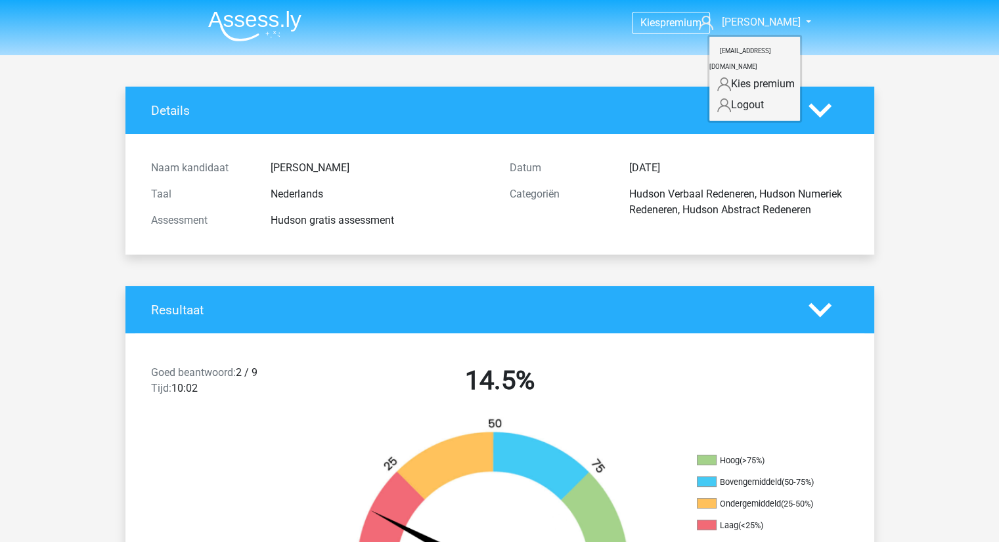
click at [748, 74] on link "Kies premium" at bounding box center [754, 84] width 91 height 21
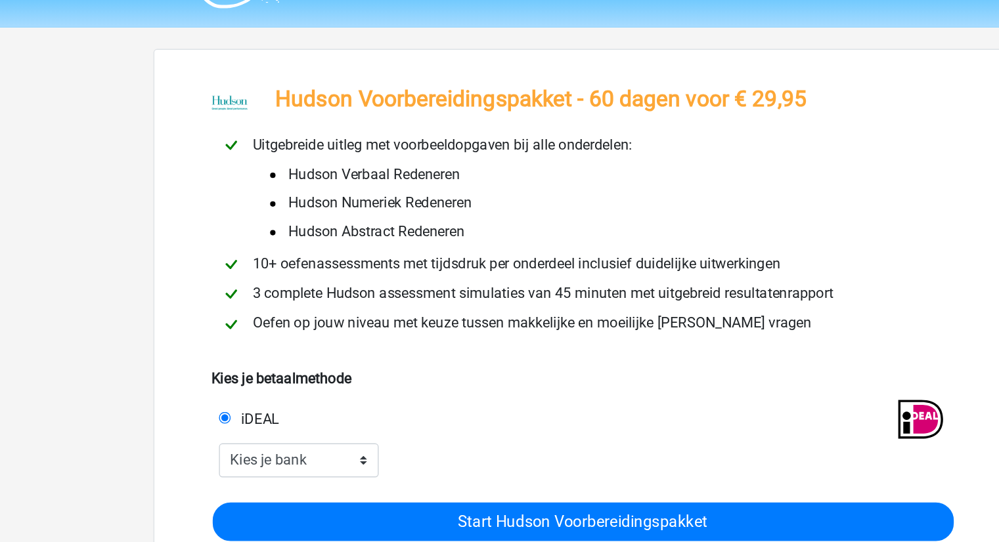
click at [323, 197] on span "Hudson Abstract Redeneren" at bounding box center [343, 205] width 144 height 16
click at [334, 223] on span "10+ oefenassessments met tijdsdruk per onderdeel inclusief duidelijke uitwerkin…" at bounding box center [453, 228] width 397 height 12
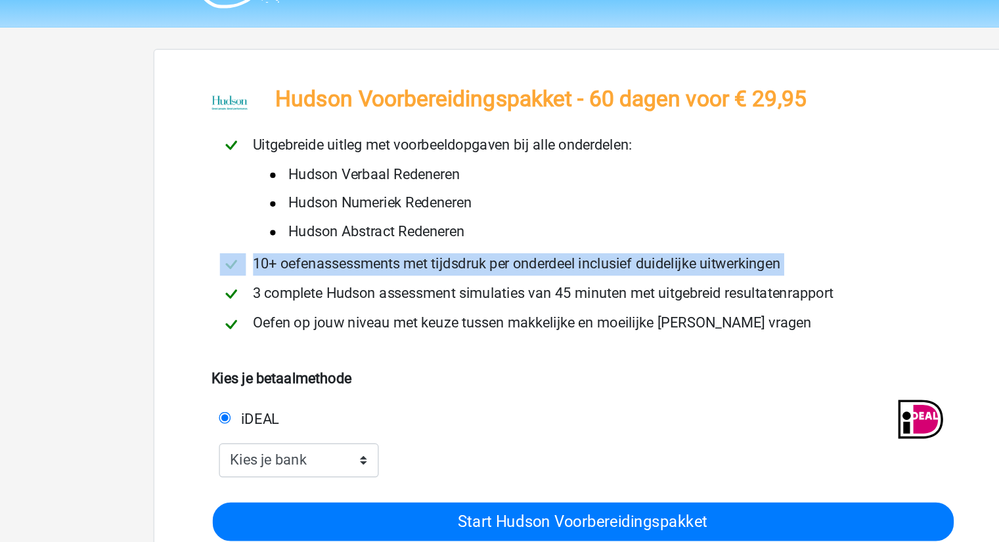
click at [334, 223] on span "10+ oefenassessments met tijdsdruk per onderdeel inclusief duidelijke uitwerkin…" at bounding box center [453, 228] width 397 height 12
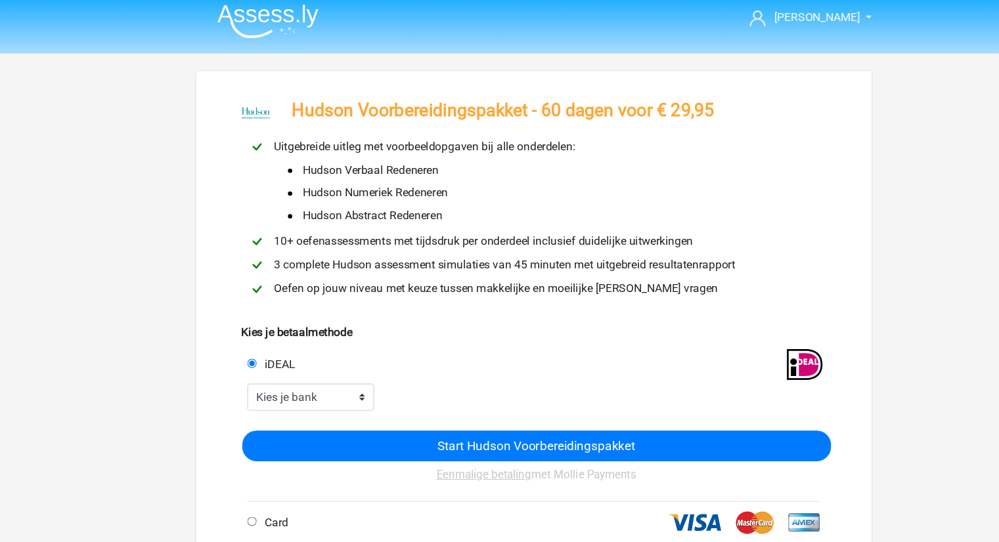
click at [316, 276] on span "Oefen op jouw niveau met keuze tussen makkelijke en moeilijke [PERSON_NAME] vra…" at bounding box center [465, 271] width 420 height 12
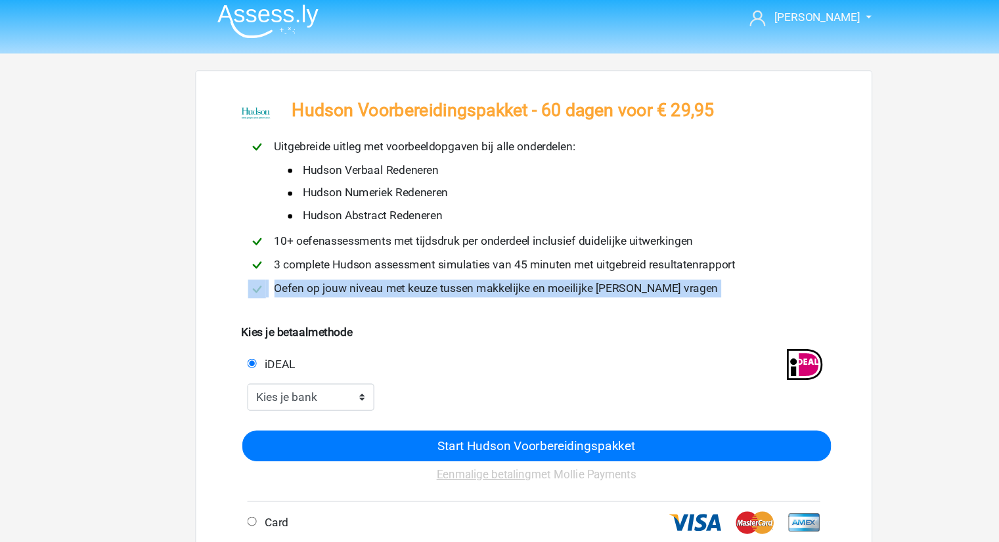
click at [316, 276] on span "Oefen op jouw niveau met keuze tussen makkelijke en moeilijke [PERSON_NAME] vra…" at bounding box center [465, 271] width 420 height 12
click at [341, 282] on div "Oefen op jouw niveau met keuze tussen makkelijke en moeilijke [PERSON_NAME] vra…" at bounding box center [500, 272] width 546 height 22
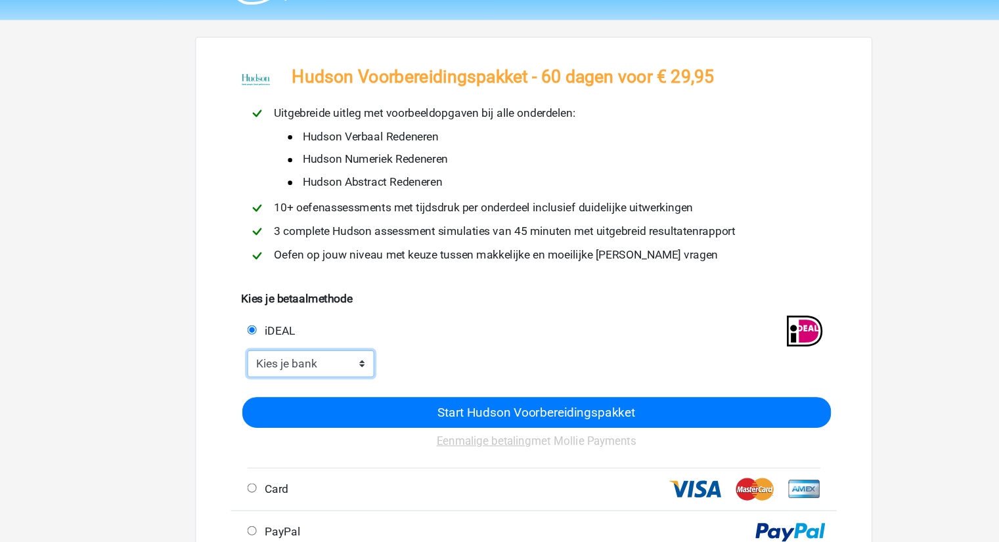
click at [282, 379] on select "Kies je bank ABN AMRO ING Rabobank ASN Bank bunq Knab N26 NN Regiobank Revolut …" at bounding box center [295, 372] width 118 height 25
select select "ideal_[SWIFT_CODE]"
click at [236, 361] on select "Kies je bank ABN AMRO ING Rabobank ASN Bank bunq Knab N26 NN Regiobank Revolut …" at bounding box center [295, 372] width 118 height 25
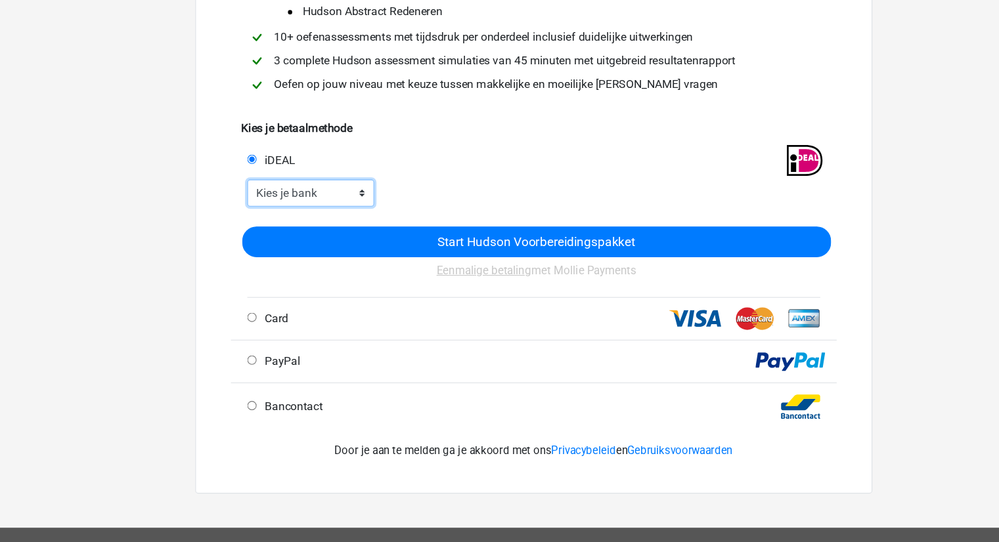
scroll to position [152, 0]
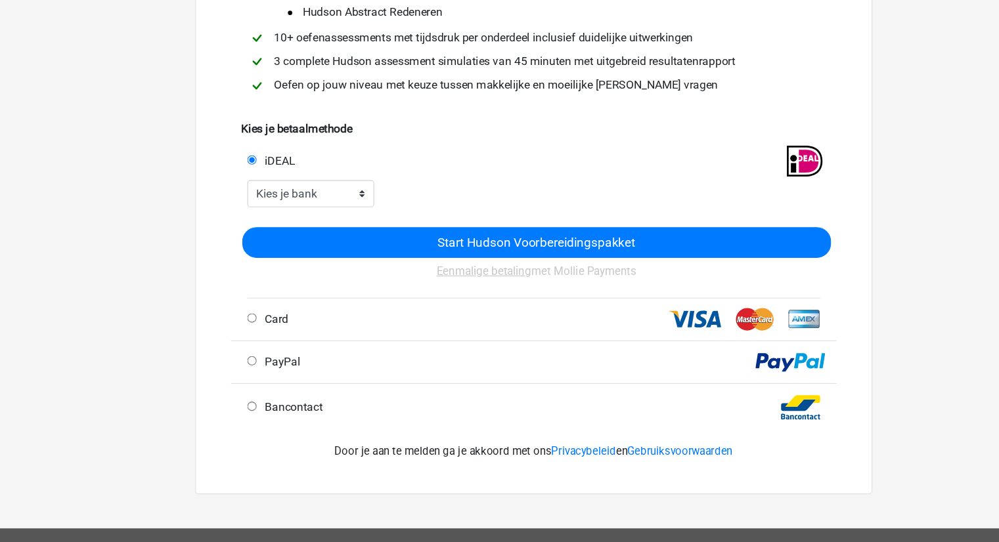
click at [313, 330] on div "Card" at bounding box center [365, 336] width 279 height 16
click at [260, 336] on span "Card" at bounding box center [260, 335] width 27 height 12
click at [244, 336] on input "Card" at bounding box center [240, 334] width 9 height 9
radio input "true"
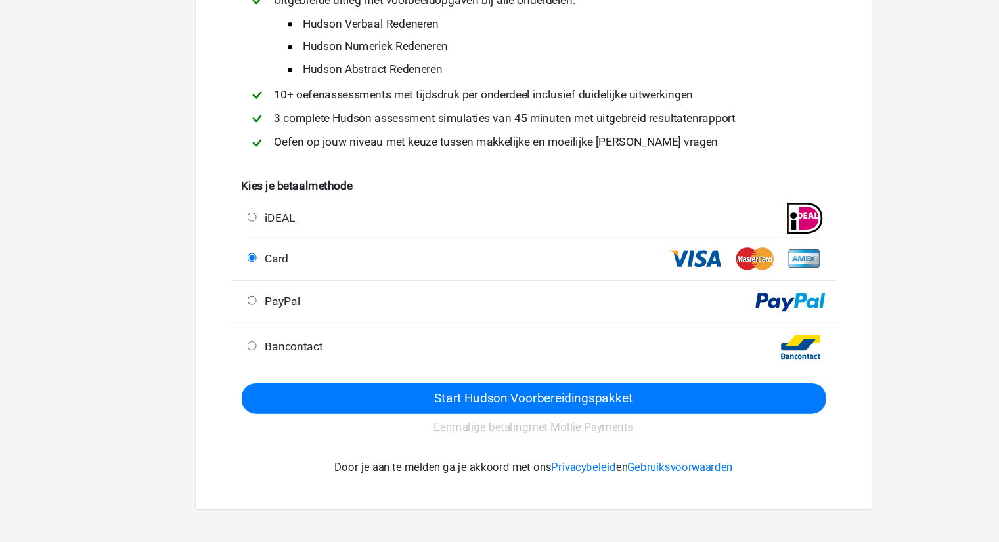
scroll to position [141, 0]
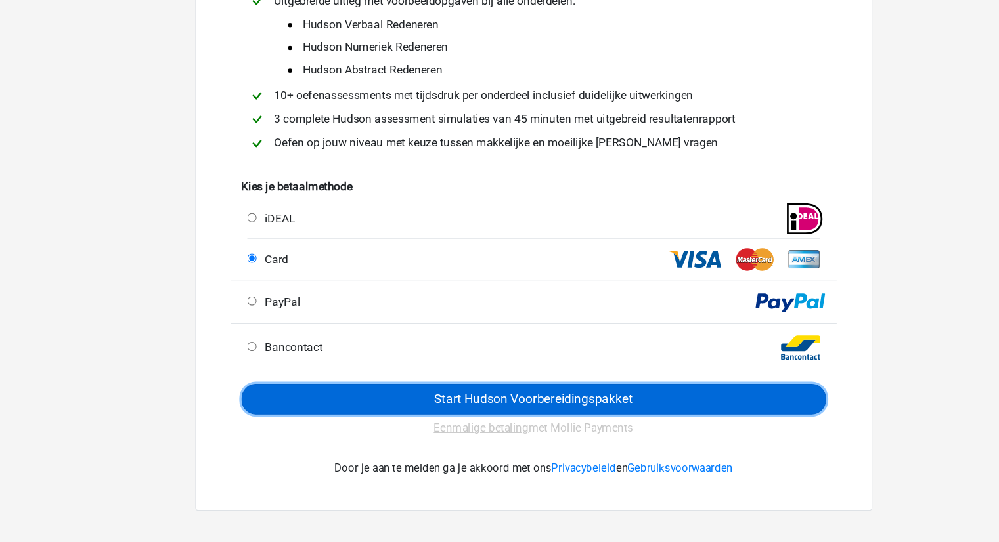
click at [417, 364] on input "Start Hudson Voorbereidingspakket" at bounding box center [499, 368] width 538 height 28
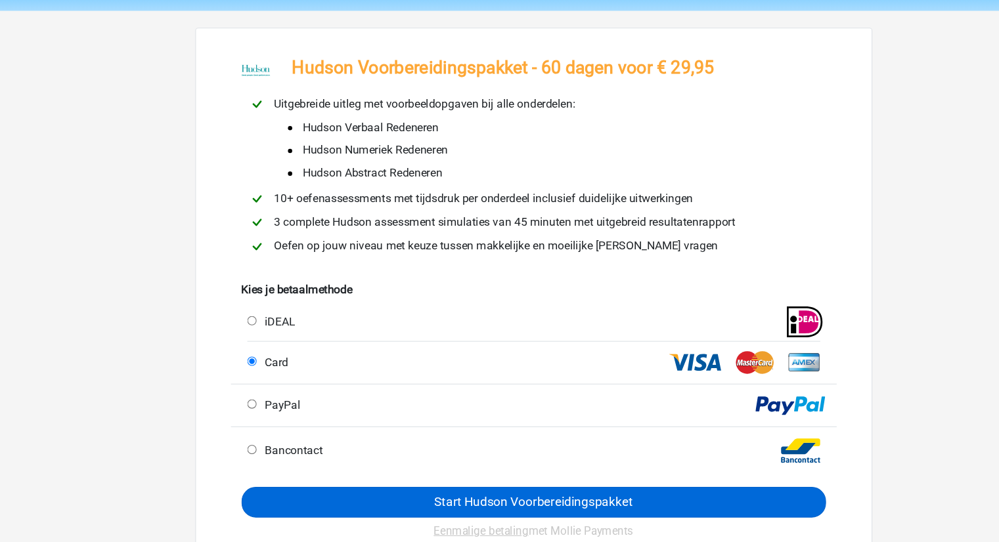
scroll to position [0, 0]
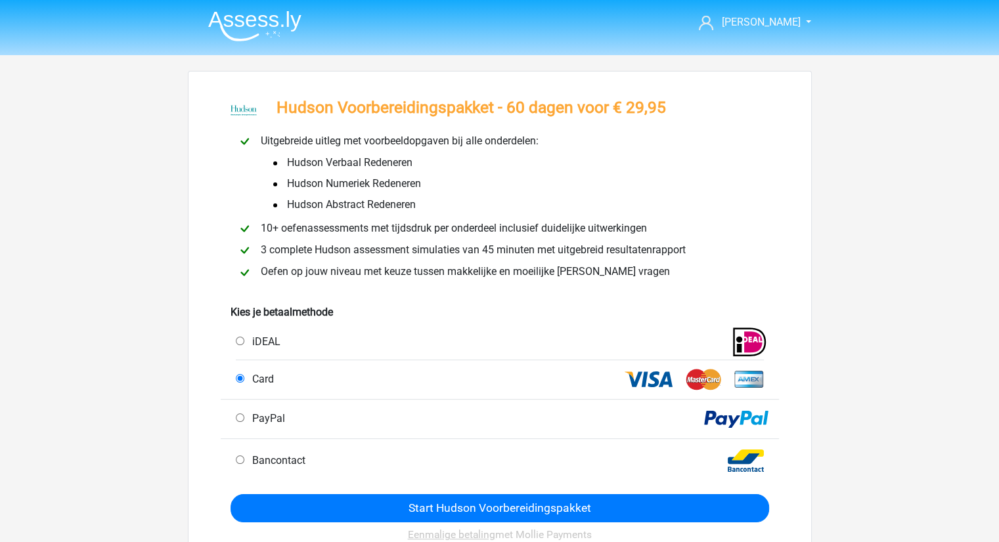
drag, startPoint x: 280, startPoint y: 250, endPoint x: 608, endPoint y: 248, distance: 328.3
click at [608, 248] on span "3 complete Hudson assessment simulaties van 45 minuten met uitgebreid resultate…" at bounding box center [472, 250] width 435 height 12
click at [462, 230] on span "10+ oefenassessments met tijdsdruk per onderdeel inclusief duidelijke uitwerkin…" at bounding box center [453, 228] width 397 height 12
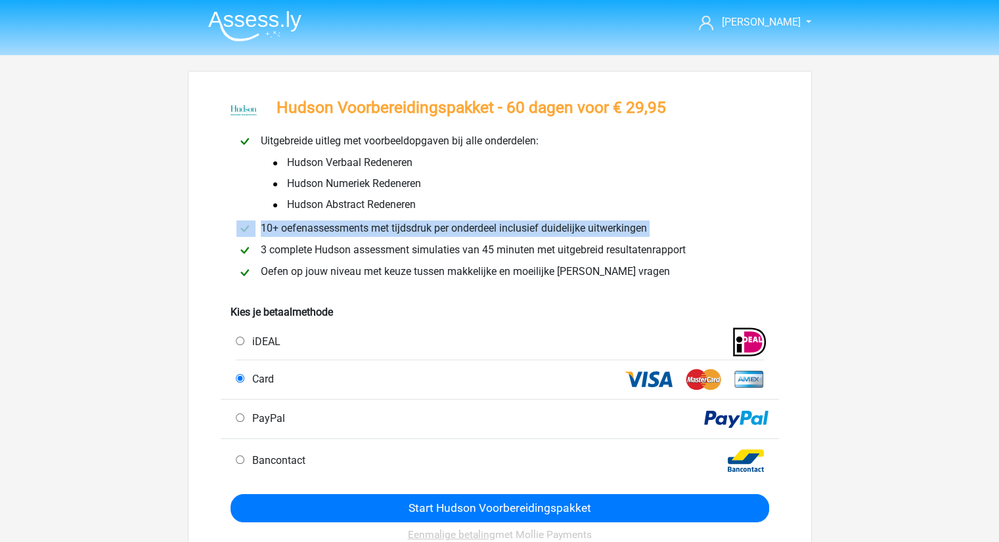
click at [462, 230] on span "10+ oefenassessments met tijdsdruk per onderdeel inclusief duidelijke uitwerkin…" at bounding box center [453, 228] width 397 height 12
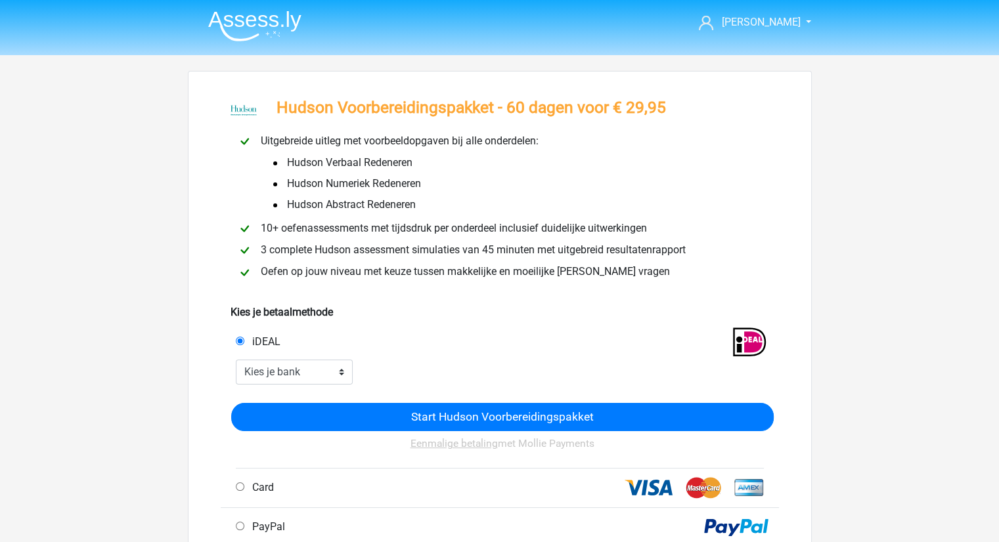
scroll to position [151, 0]
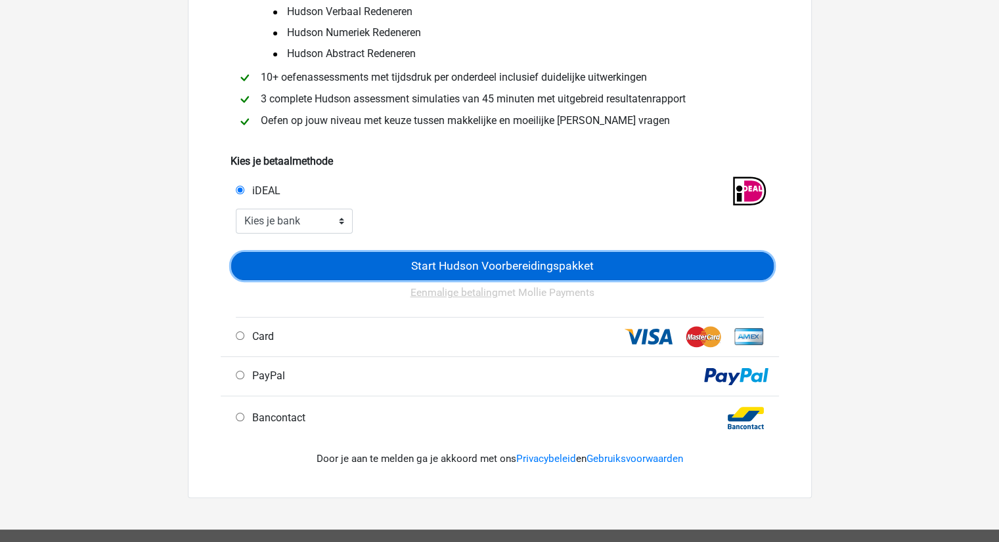
click at [404, 271] on input "Start Hudson Voorbereidingspakket" at bounding box center [502, 266] width 542 height 28
